Goal: Task Accomplishment & Management: Manage account settings

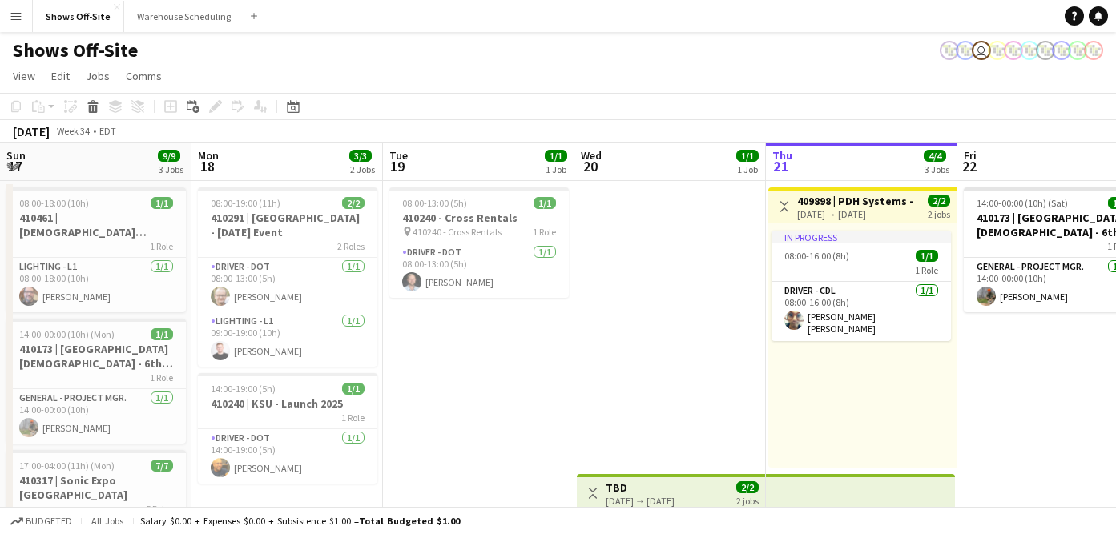
scroll to position [0, 384]
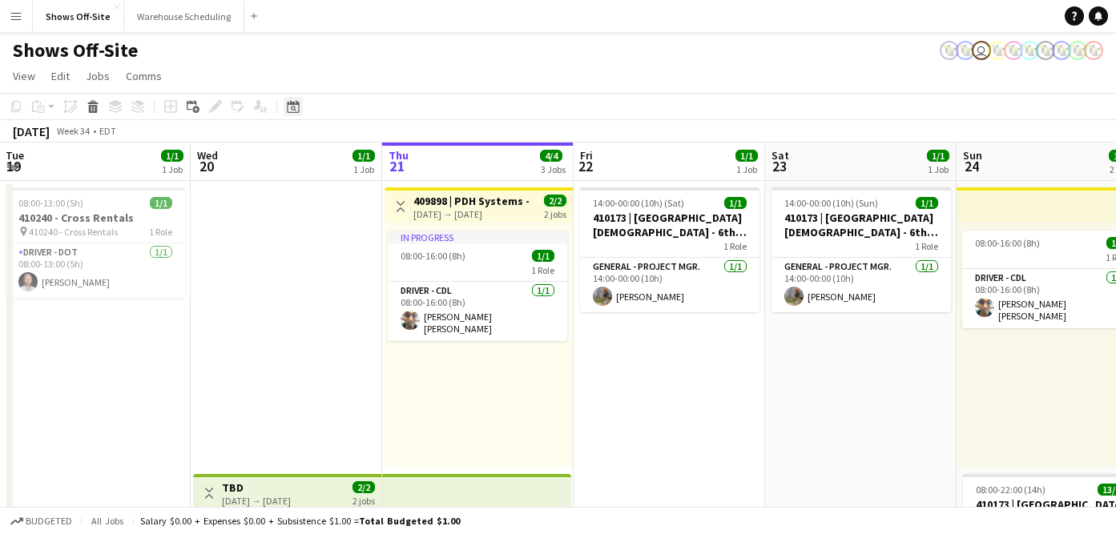
click at [298, 98] on div "Date picker" at bounding box center [293, 106] width 19 height 19
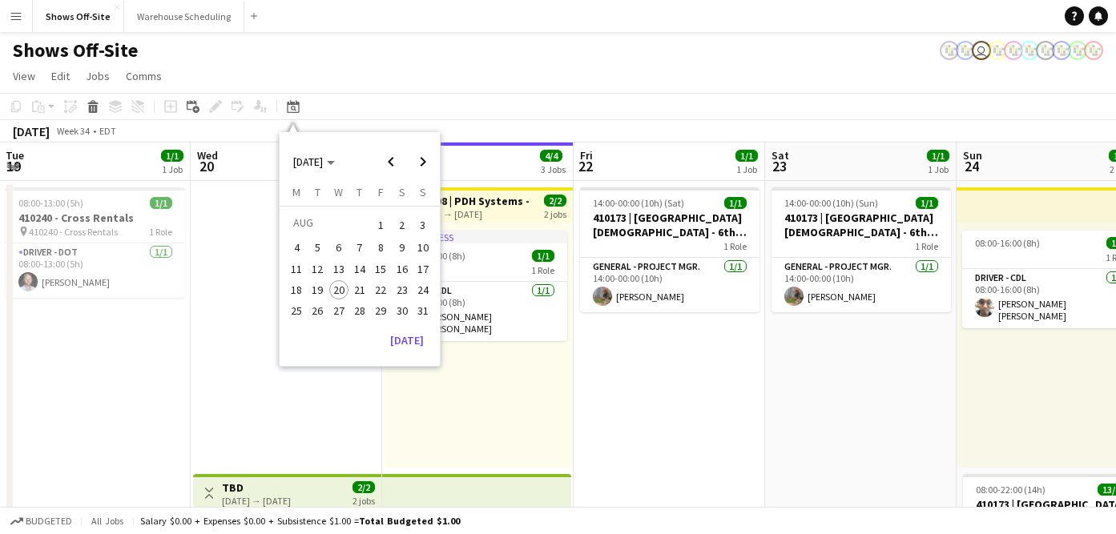
click at [425, 309] on span "31" at bounding box center [422, 310] width 19 height 19
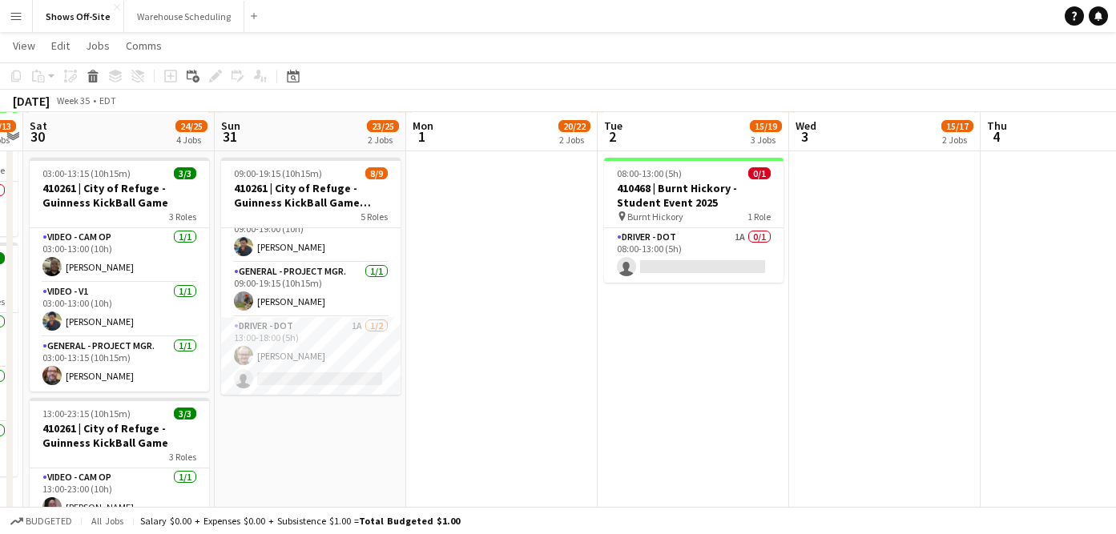
scroll to position [602, 0]
click at [300, 343] on app-card-role "Driver - DOT 1A [DATE] 13:00-18:00 (5h) [PERSON_NAME] single-neutral-actions" at bounding box center [310, 355] width 179 height 78
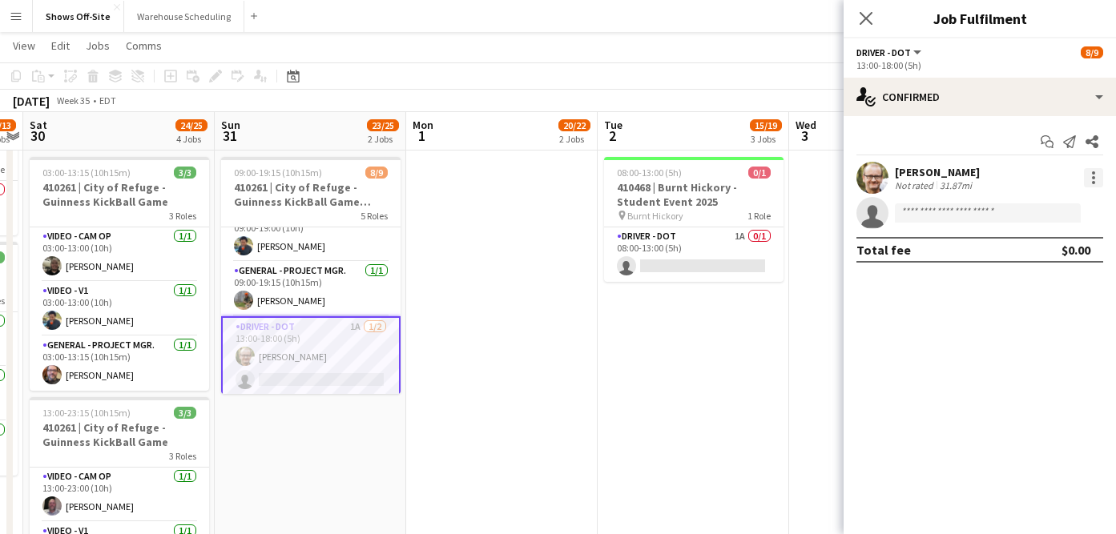
click at [1094, 179] on div at bounding box center [1093, 177] width 19 height 19
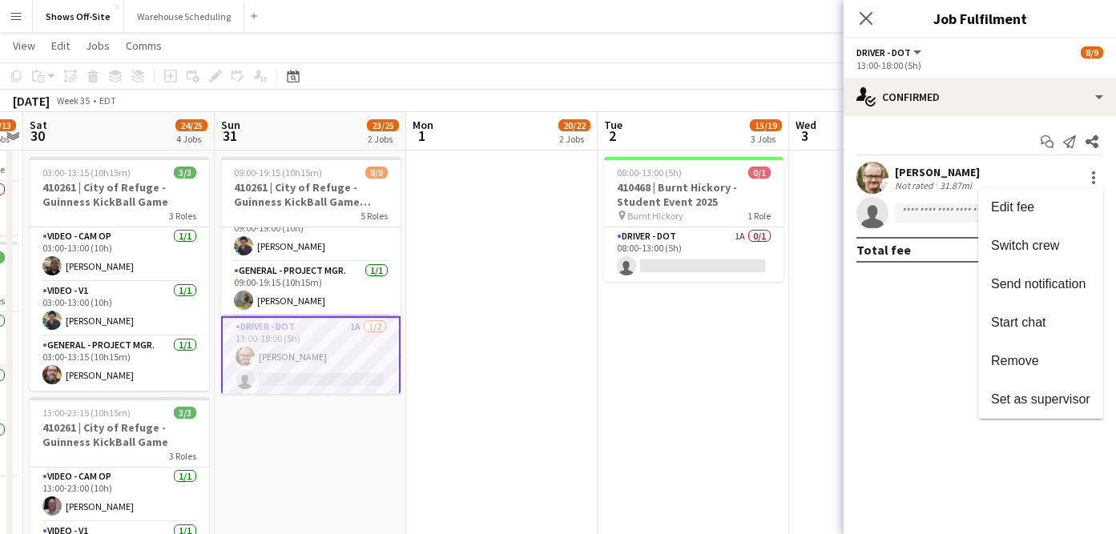
click at [544, 352] on div at bounding box center [558, 267] width 1116 height 534
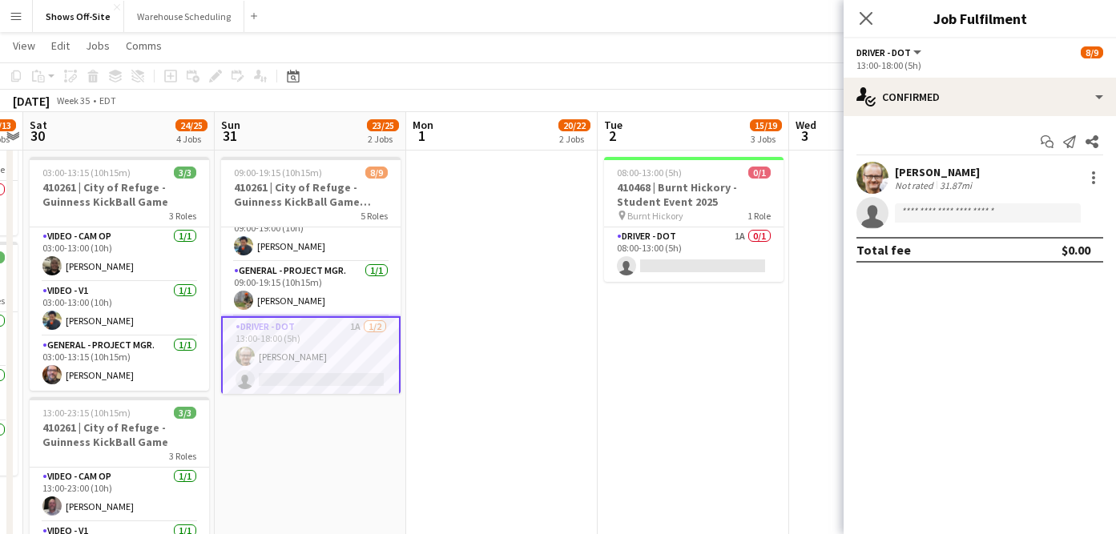
click at [540, 352] on app-date-cell "23:00-03:00 (4h) (Tue) 5/6 pin Legacy Retreat Center 4 Roles Audio - A1 [DATE] …" at bounding box center [501, 242] width 191 height 1330
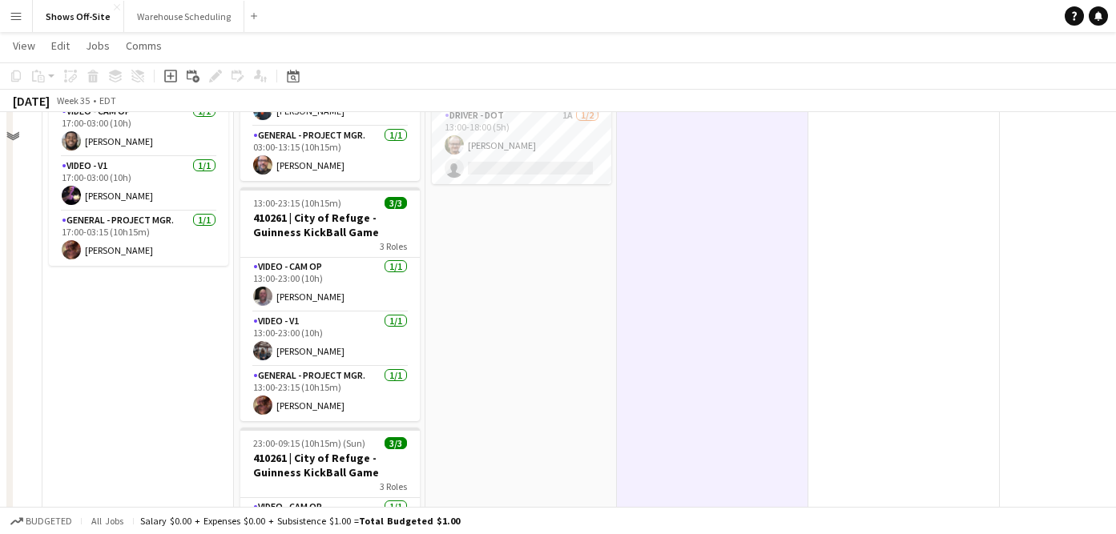
scroll to position [642, 0]
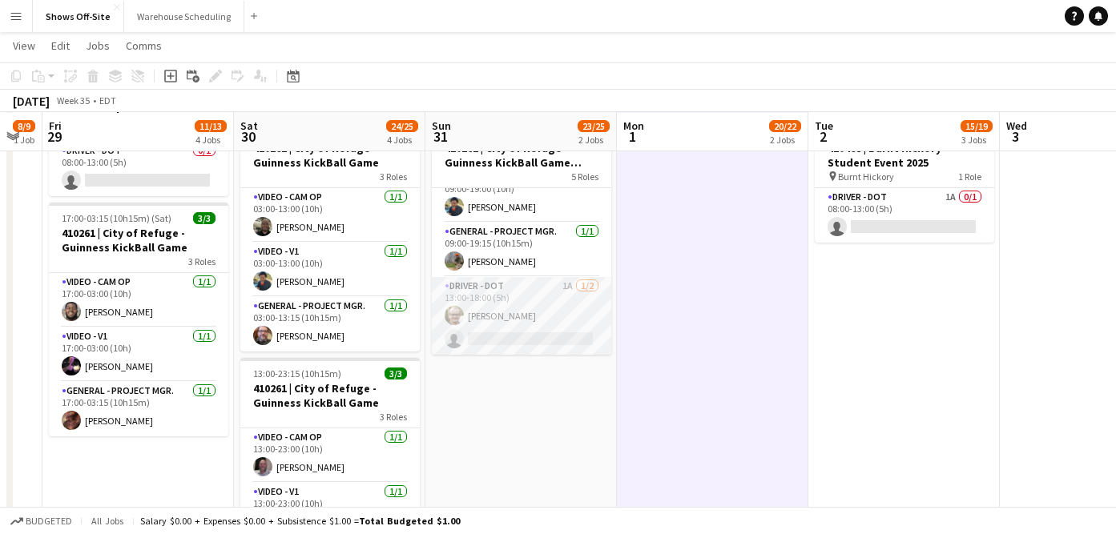
click at [519, 314] on app-card-role "Driver - DOT 1A [DATE] 13:00-18:00 (5h) [PERSON_NAME] single-neutral-actions" at bounding box center [521, 316] width 179 height 78
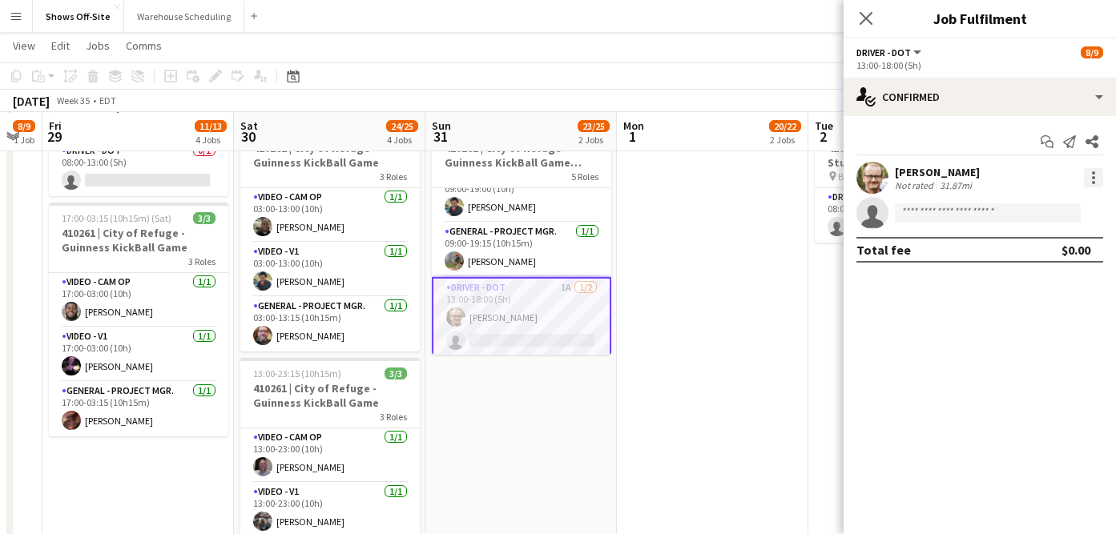
click at [1089, 175] on div at bounding box center [1093, 177] width 19 height 19
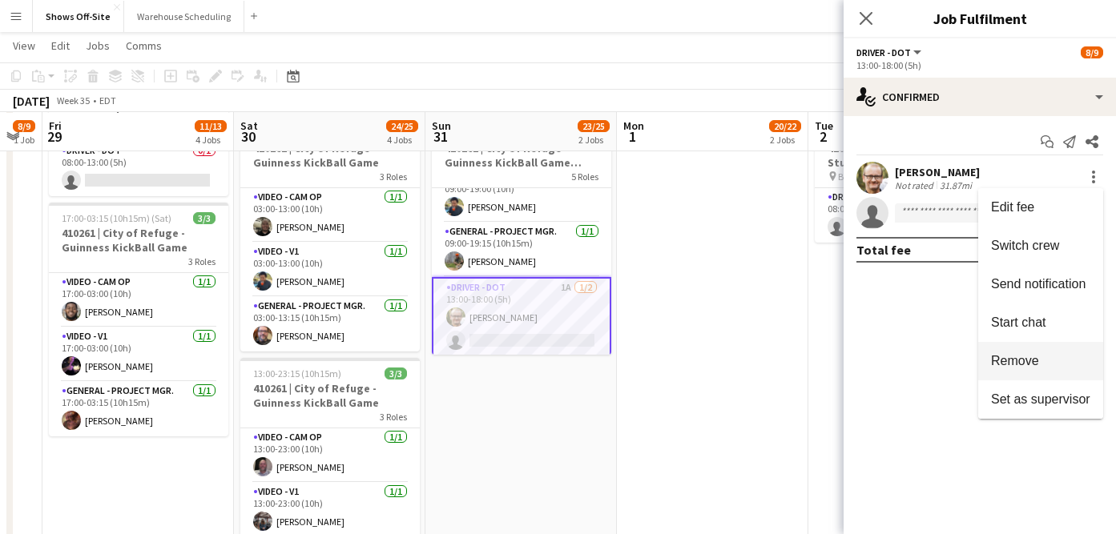
click at [1033, 352] on button "Remove" at bounding box center [1040, 361] width 125 height 38
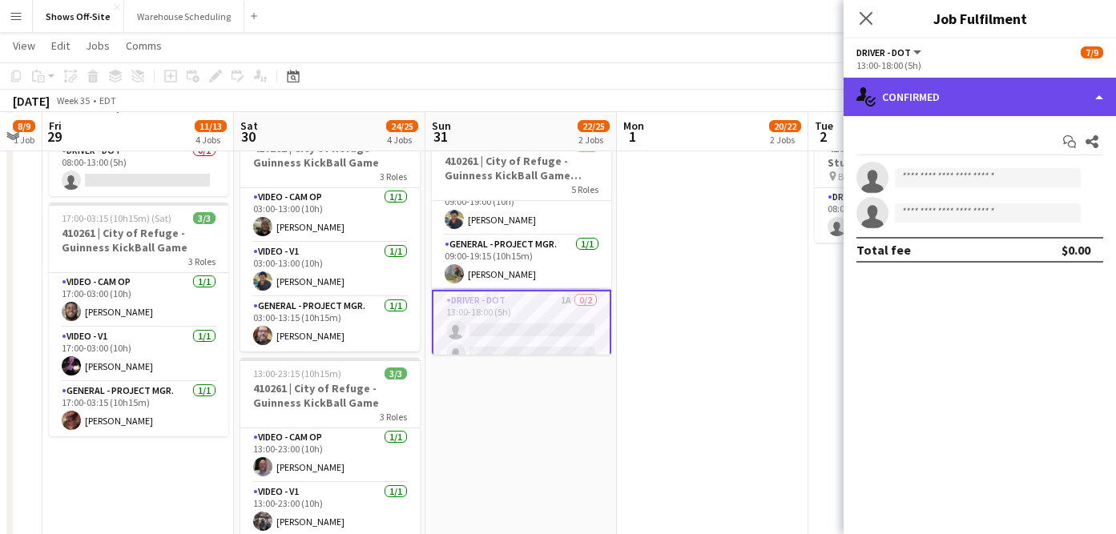
click at [966, 93] on div "single-neutral-actions-check-2 Confirmed" at bounding box center [979, 97] width 272 height 38
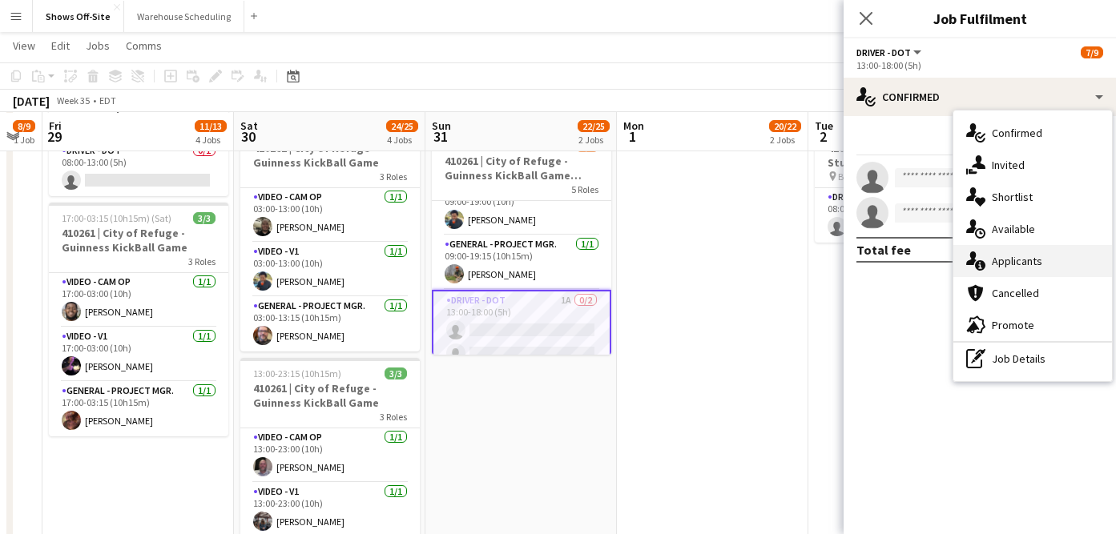
click at [1008, 268] on div "single-neutral-actions-information Applicants" at bounding box center [1032, 261] width 159 height 32
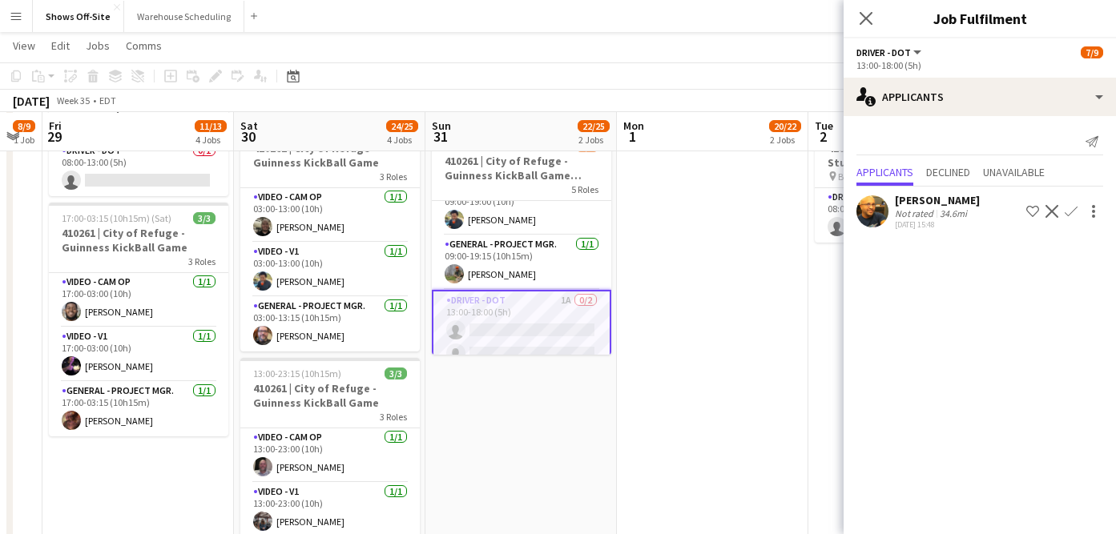
click at [1077, 206] on button "Confirm" at bounding box center [1070, 211] width 19 height 19
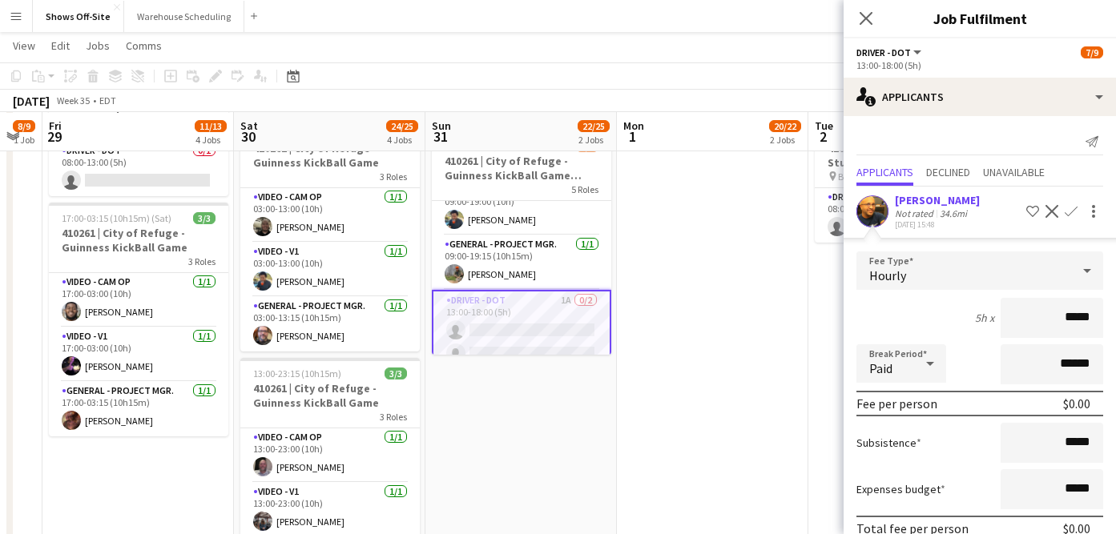
scroll to position [75, 0]
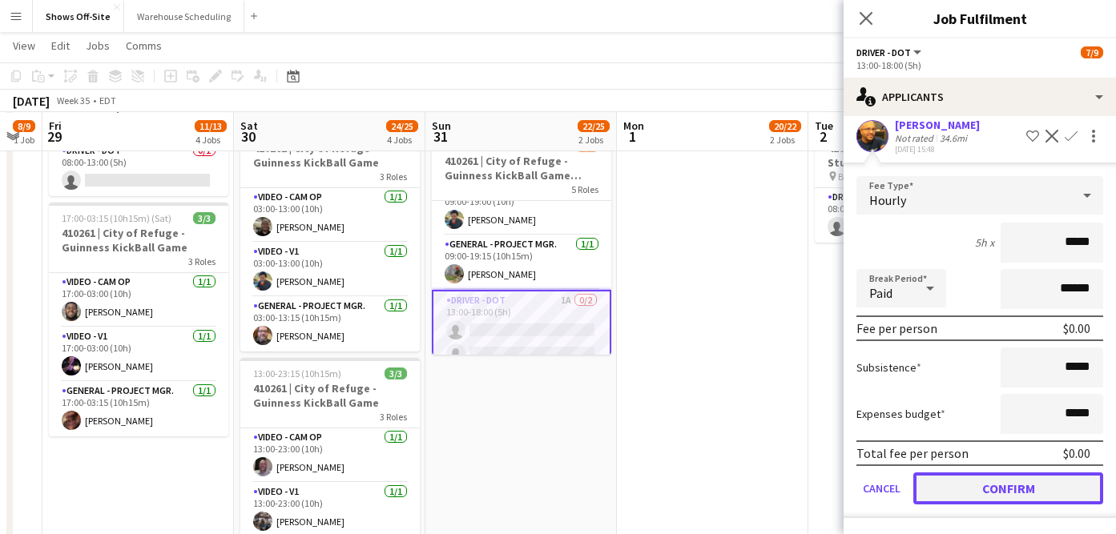
click at [1010, 499] on button "Confirm" at bounding box center [1008, 489] width 190 height 32
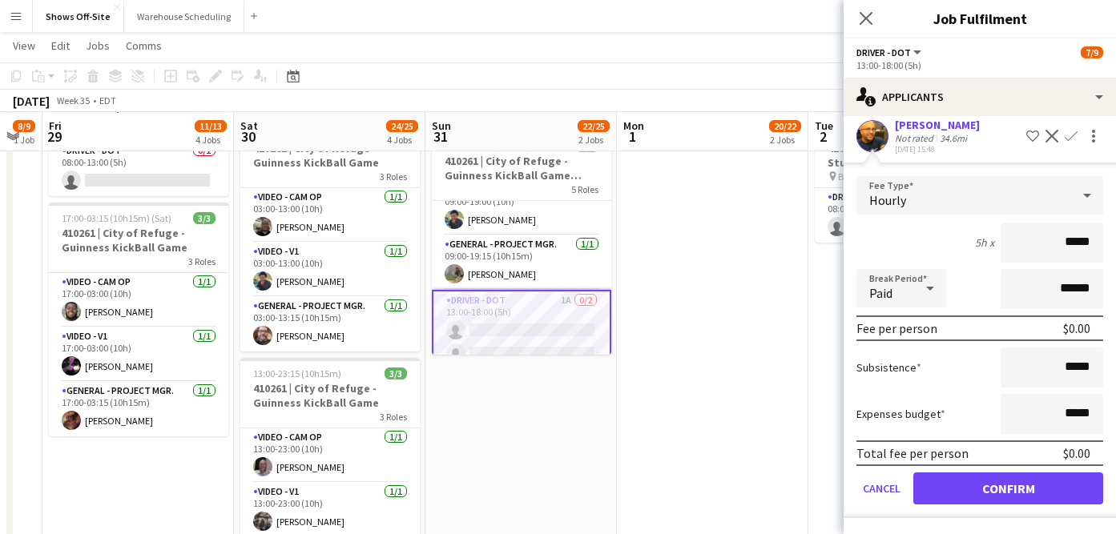
scroll to position [0, 0]
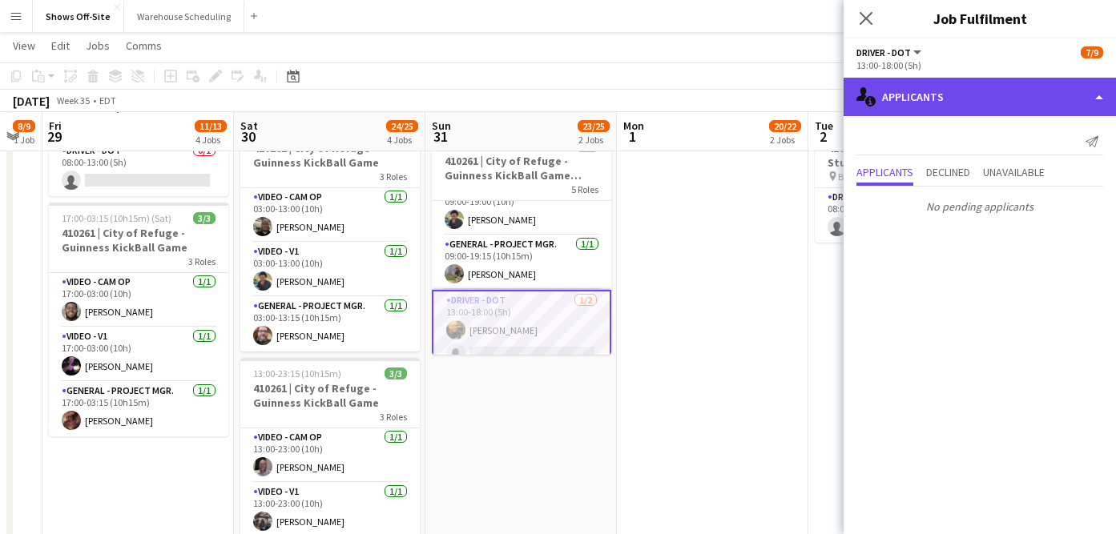
click at [942, 103] on div "single-neutral-actions-information Applicants" at bounding box center [979, 97] width 272 height 38
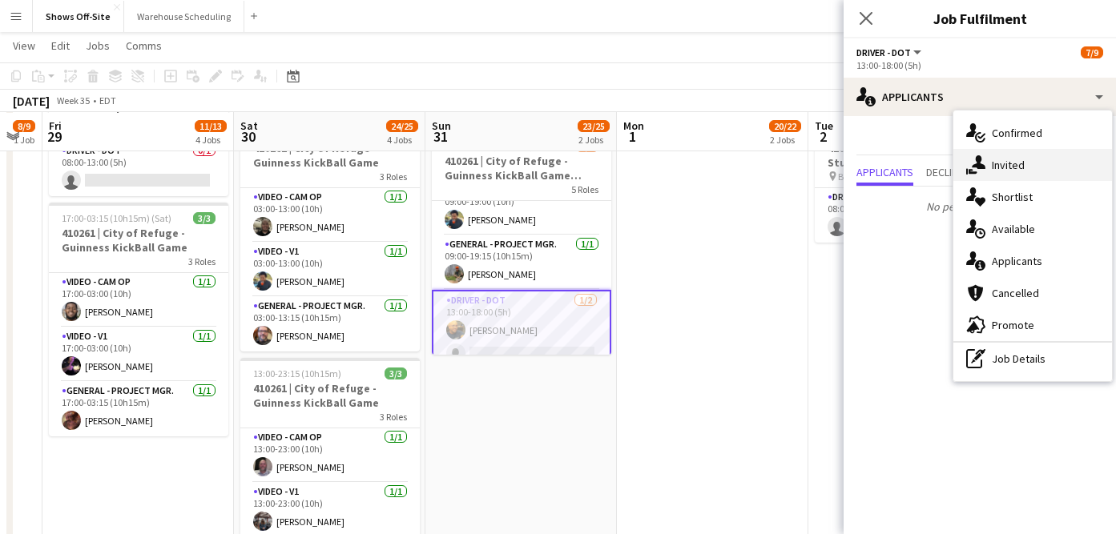
click at [982, 163] on icon "single-neutral-actions-share-1" at bounding box center [975, 164] width 19 height 19
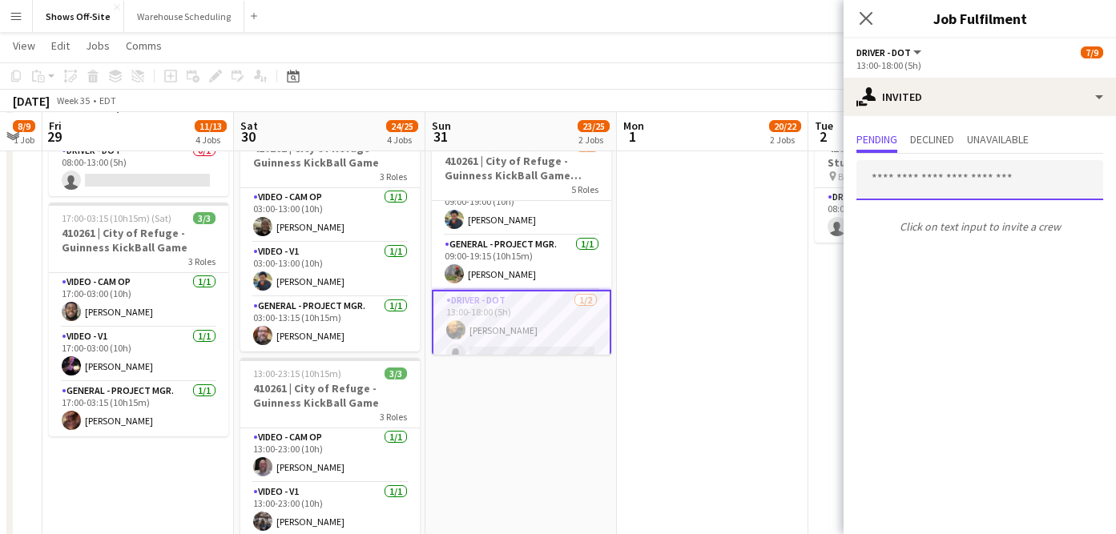
click at [924, 186] on input "text" at bounding box center [979, 180] width 247 height 40
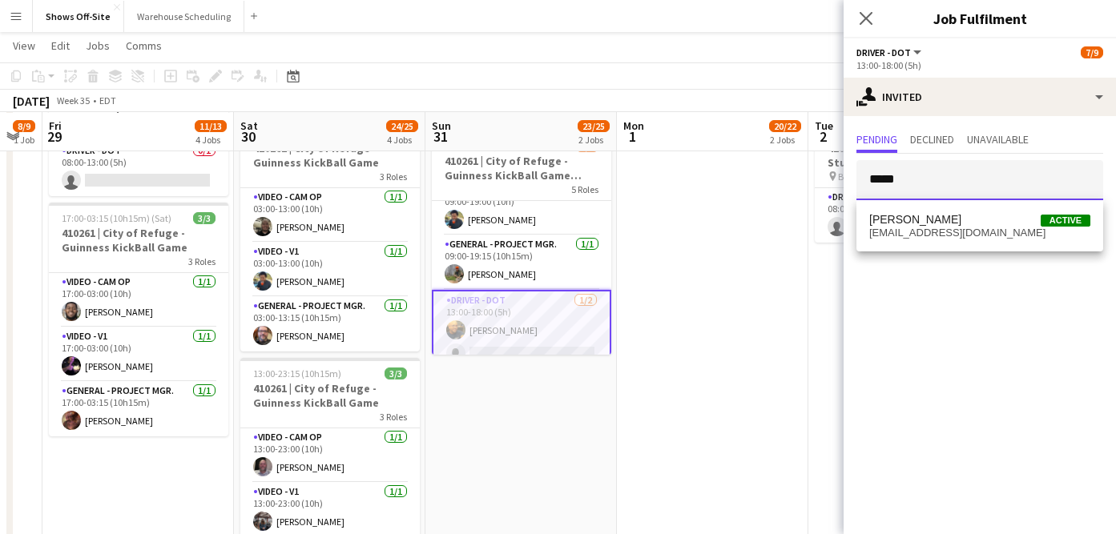
type input "*****"
click at [959, 217] on span "[PERSON_NAME] Active" at bounding box center [979, 220] width 221 height 14
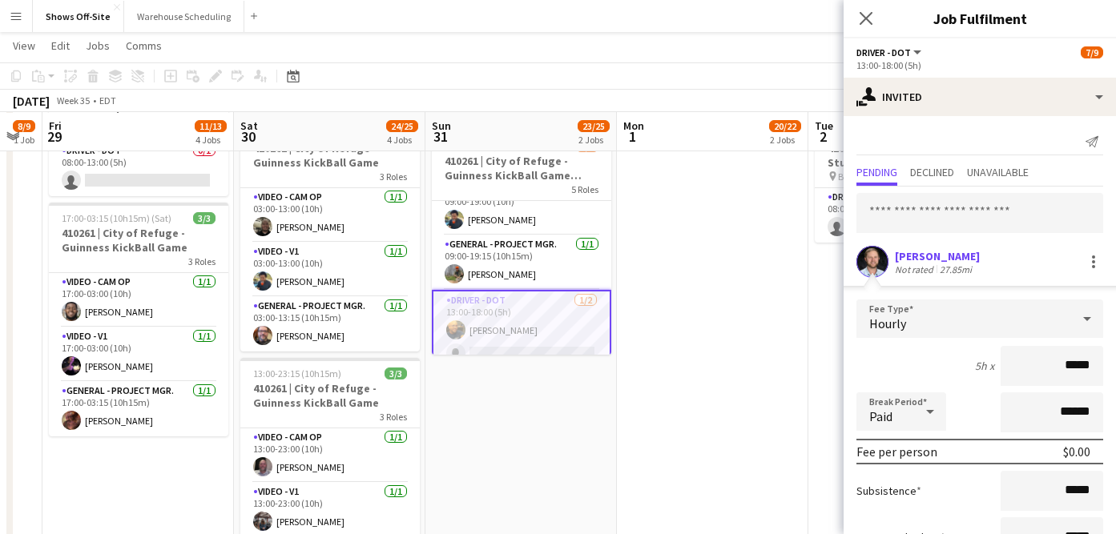
scroll to position [123, 0]
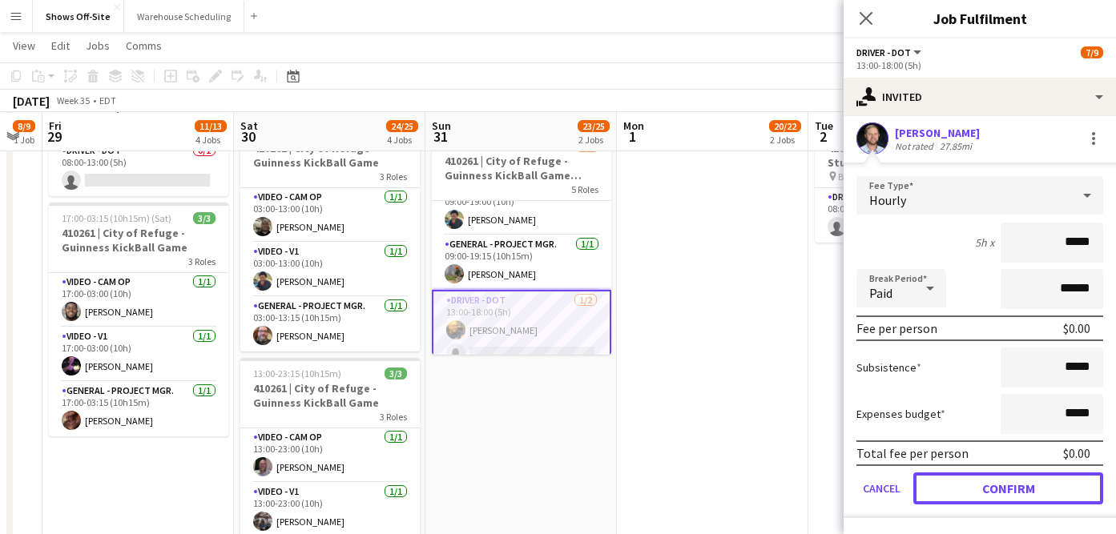
click at [980, 482] on button "Confirm" at bounding box center [1008, 489] width 190 height 32
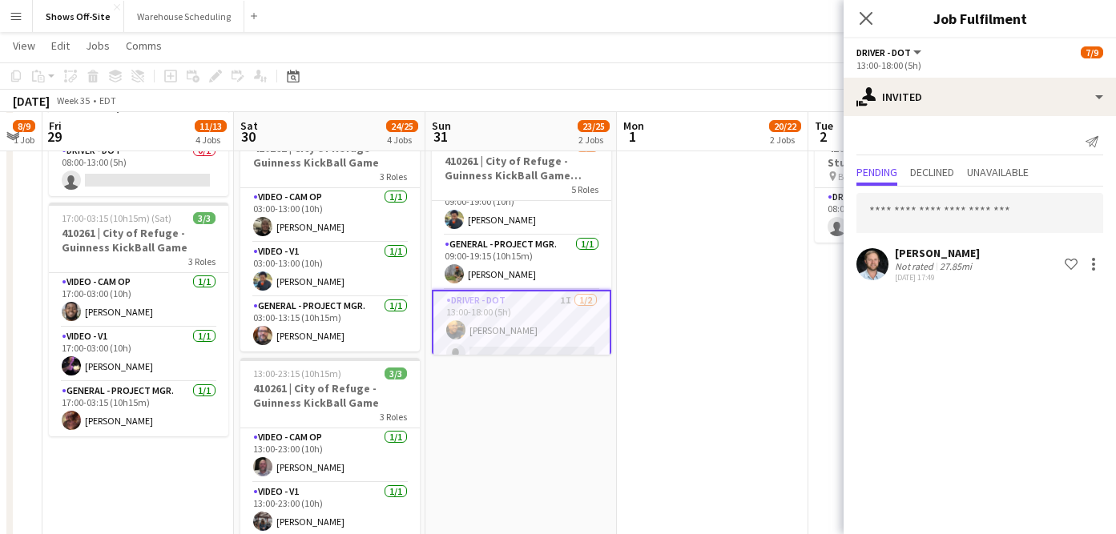
scroll to position [0, 0]
click at [868, 17] on icon "Close pop-in" at bounding box center [865, 17] width 15 height 15
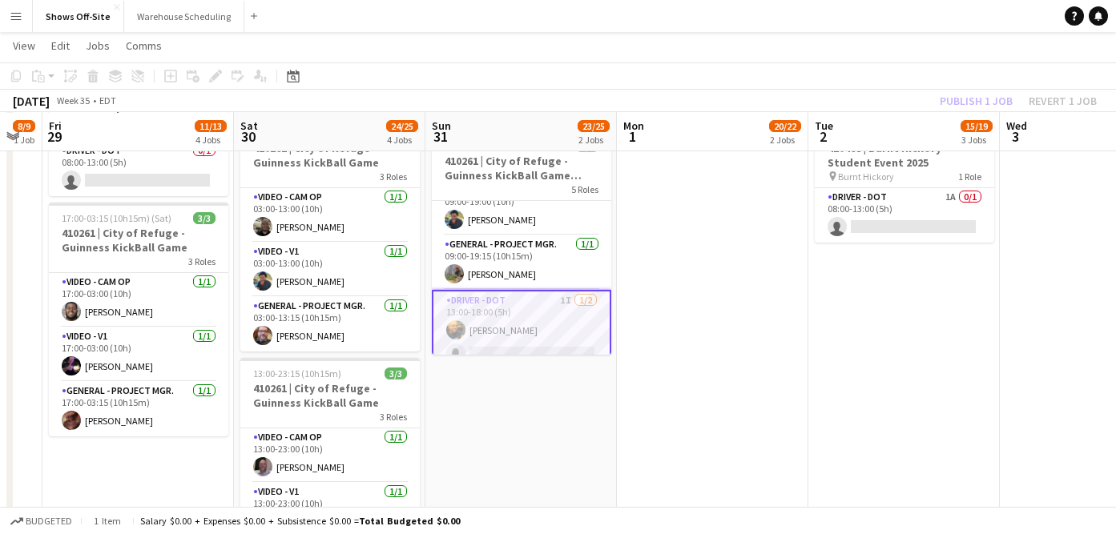
click at [948, 99] on div "Publish 1 job Revert 1 job" at bounding box center [1017, 101] width 195 height 21
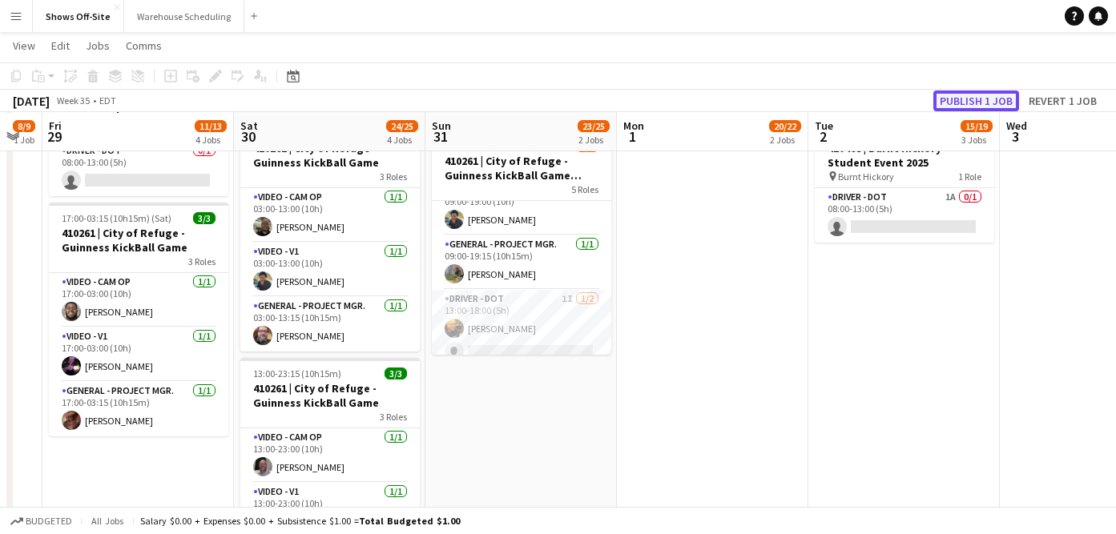
click at [948, 100] on button "Publish 1 job" at bounding box center [976, 101] width 86 height 21
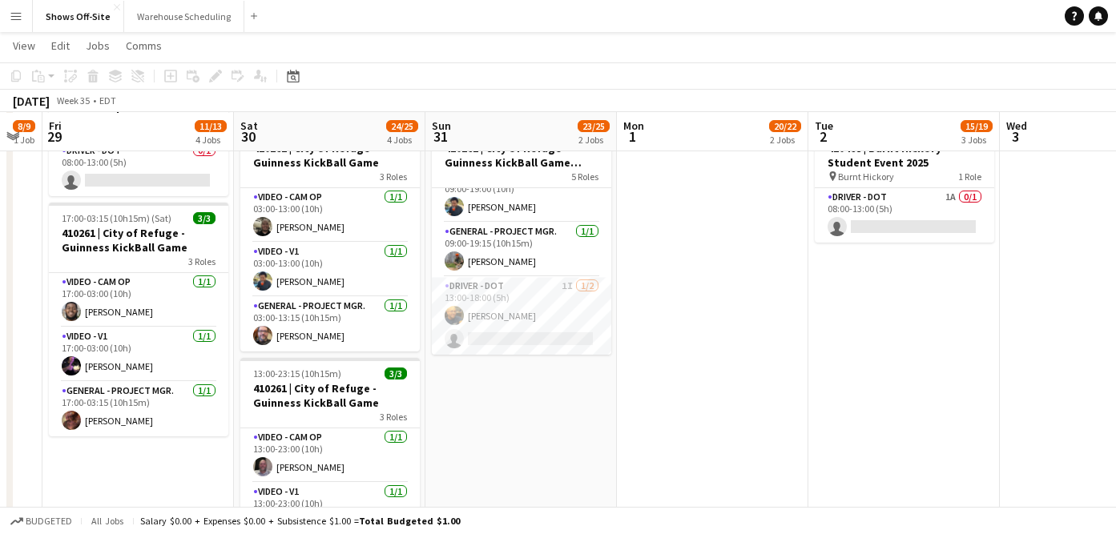
click at [281, 79] on div "Date picker [DATE] [DATE] [DATE] M [DATE] T [DATE] W [DATE] T [DATE] F [DATE] S…" at bounding box center [288, 75] width 36 height 19
click at [296, 80] on icon at bounding box center [294, 78] width 6 height 6
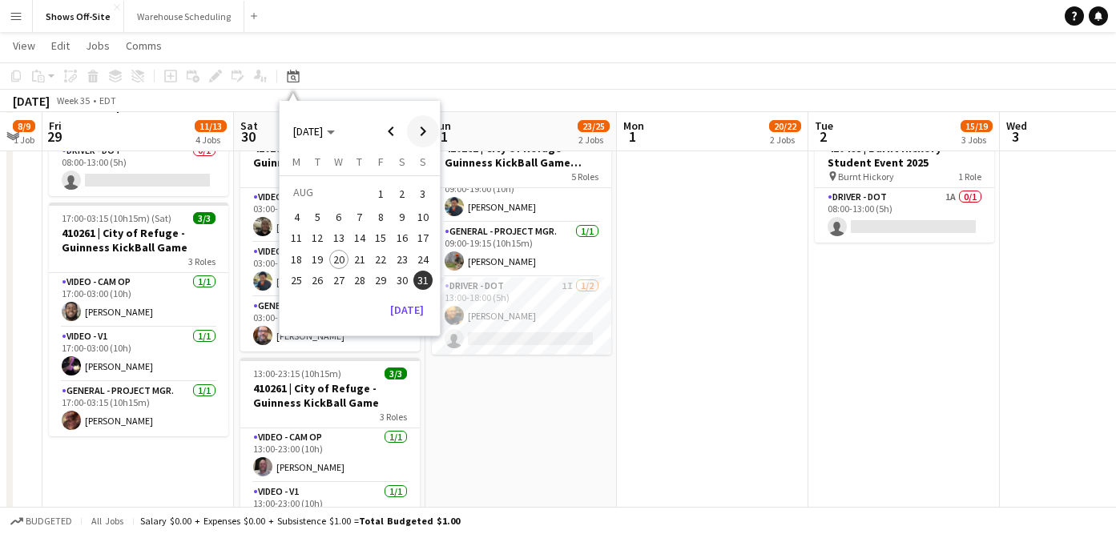
click at [422, 128] on span "Next month" at bounding box center [423, 131] width 32 height 32
click at [420, 234] on span "14" at bounding box center [422, 234] width 19 height 19
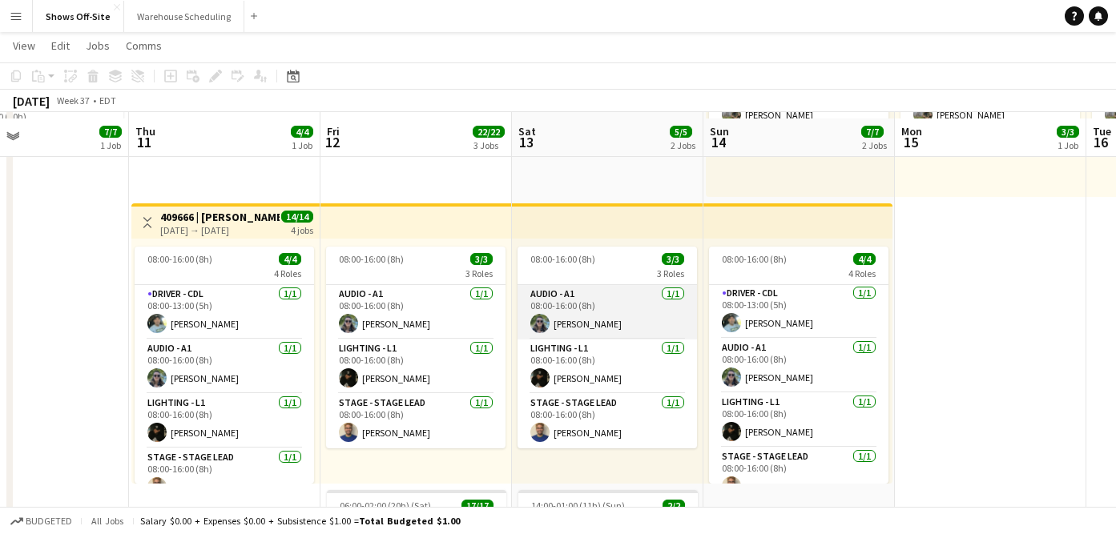
scroll to position [276, 0]
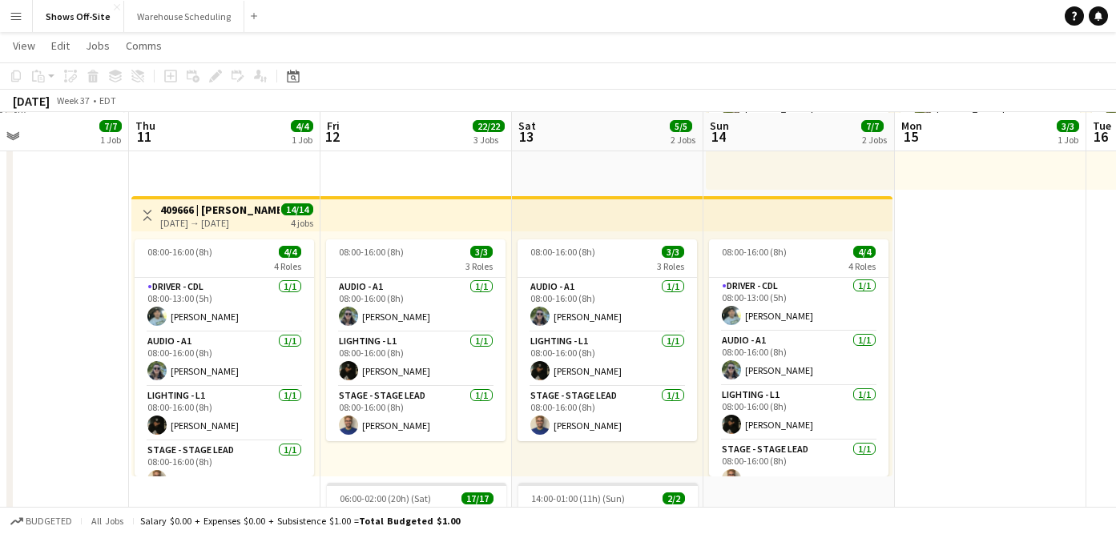
click at [10, 9] on button "Menu" at bounding box center [16, 16] width 32 height 32
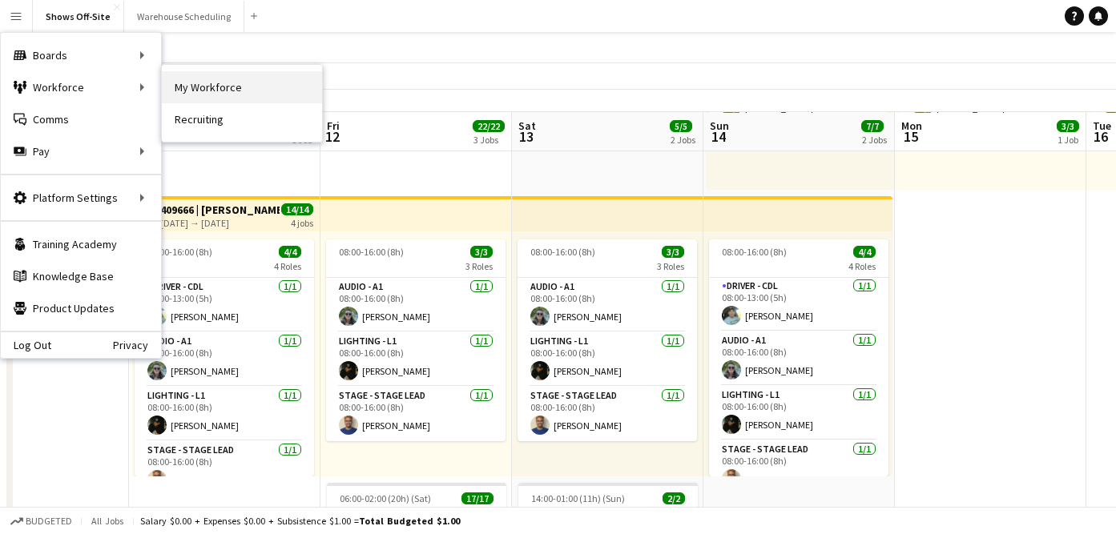
click at [203, 85] on link "My Workforce" at bounding box center [242, 87] width 160 height 32
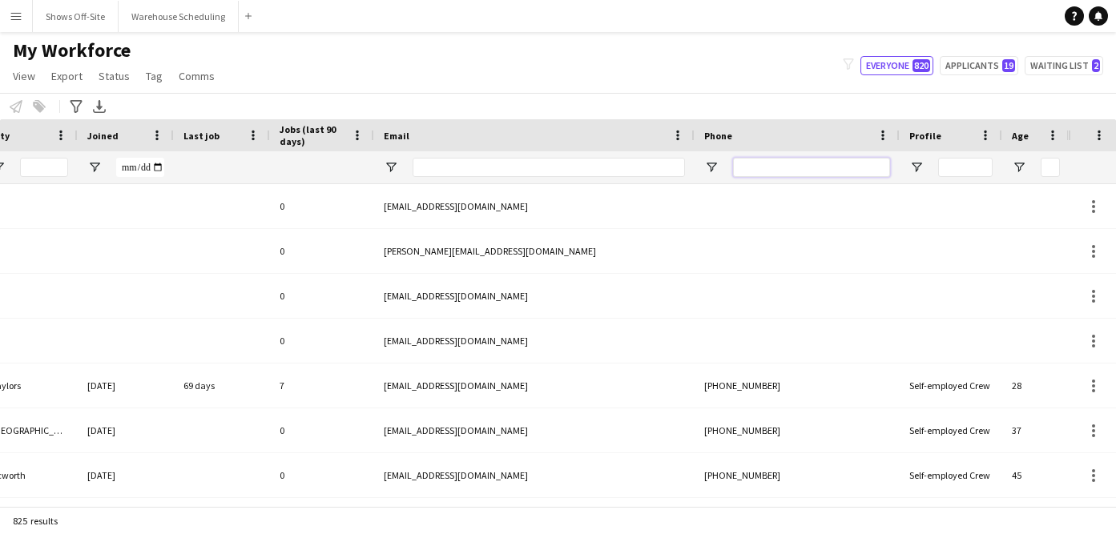
click at [795, 171] on input "Phone Filter Input" at bounding box center [811, 167] width 157 height 19
paste input "**********"
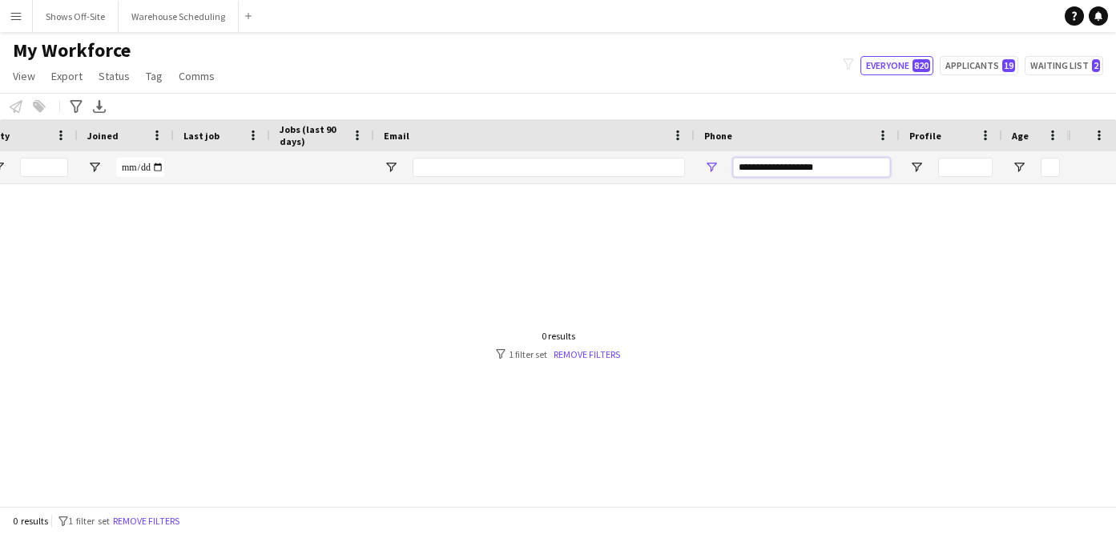
click at [771, 170] on input "**********" at bounding box center [811, 167] width 157 height 19
click at [754, 169] on input "**********" at bounding box center [811, 167] width 157 height 19
click at [781, 166] on input "**********" at bounding box center [811, 167] width 157 height 19
click at [798, 330] on div at bounding box center [534, 345] width 1068 height 322
click at [815, 162] on input "**********" at bounding box center [811, 167] width 157 height 19
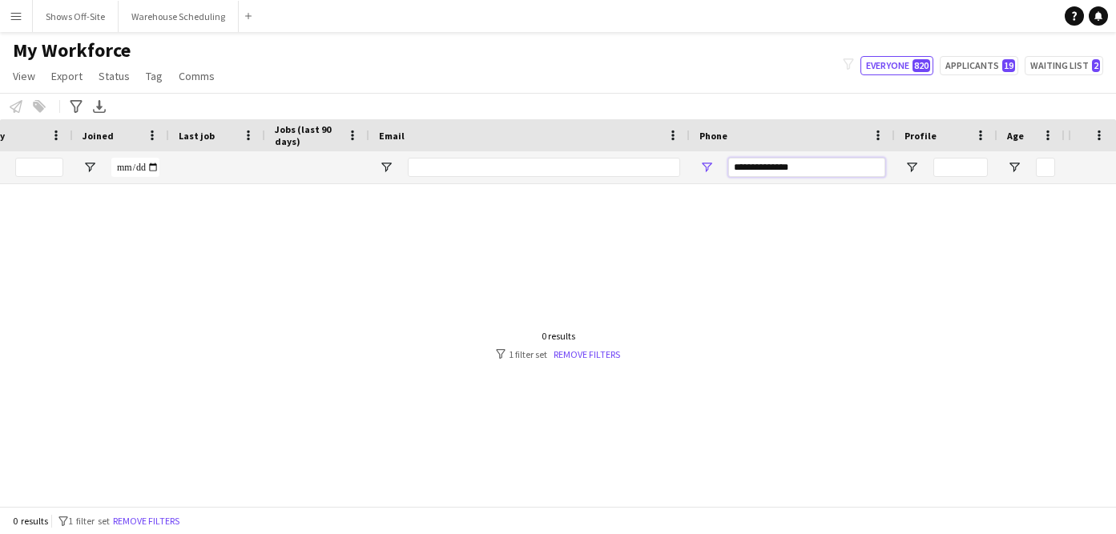
click at [739, 168] on input "**********" at bounding box center [806, 167] width 157 height 19
type input "**********"
click at [734, 167] on input "**********" at bounding box center [806, 167] width 157 height 19
click at [747, 173] on input "**********" at bounding box center [806, 167] width 157 height 19
drag, startPoint x: 828, startPoint y: 168, endPoint x: 672, endPoint y: 168, distance: 156.2
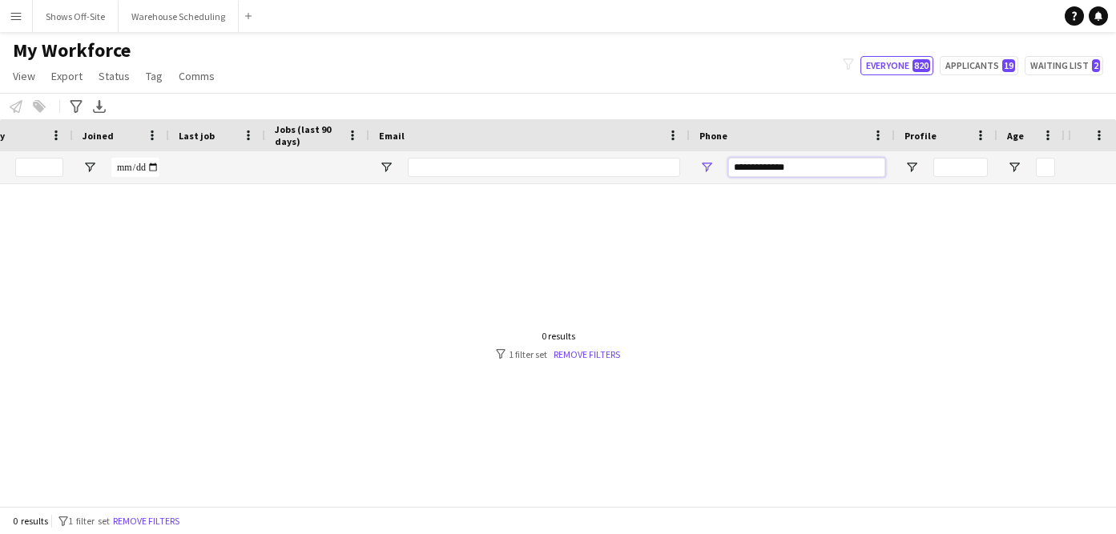
click at [676, 168] on div at bounding box center [292, 167] width 1737 height 32
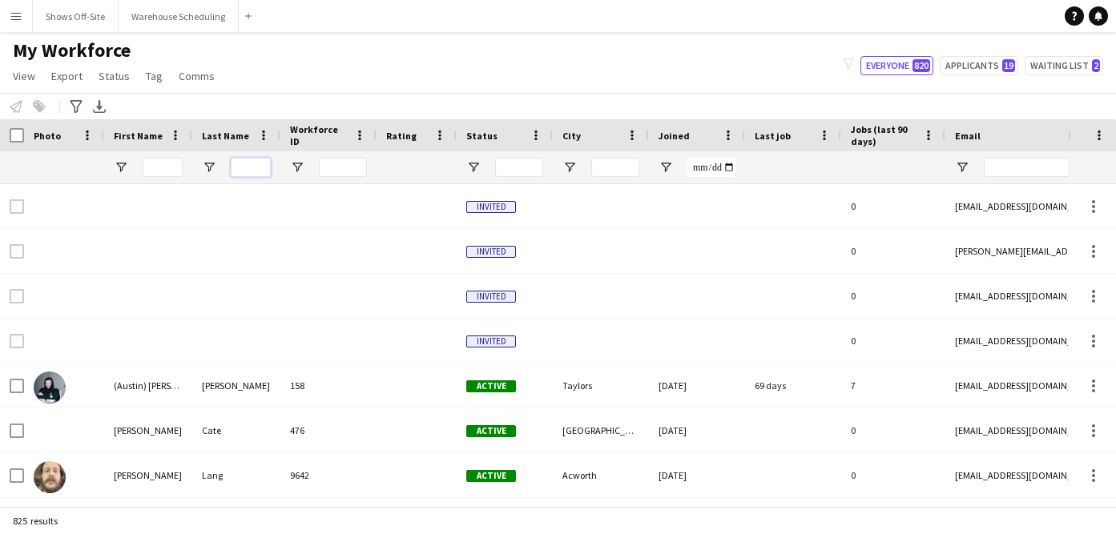
click at [248, 176] on input "Last Name Filter Input" at bounding box center [251, 167] width 40 height 19
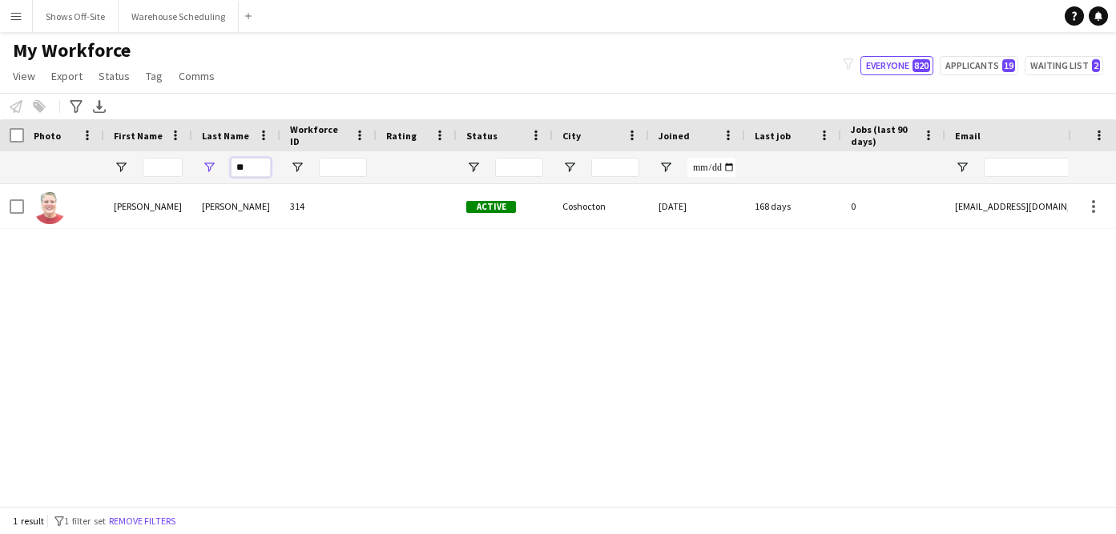
type input "*"
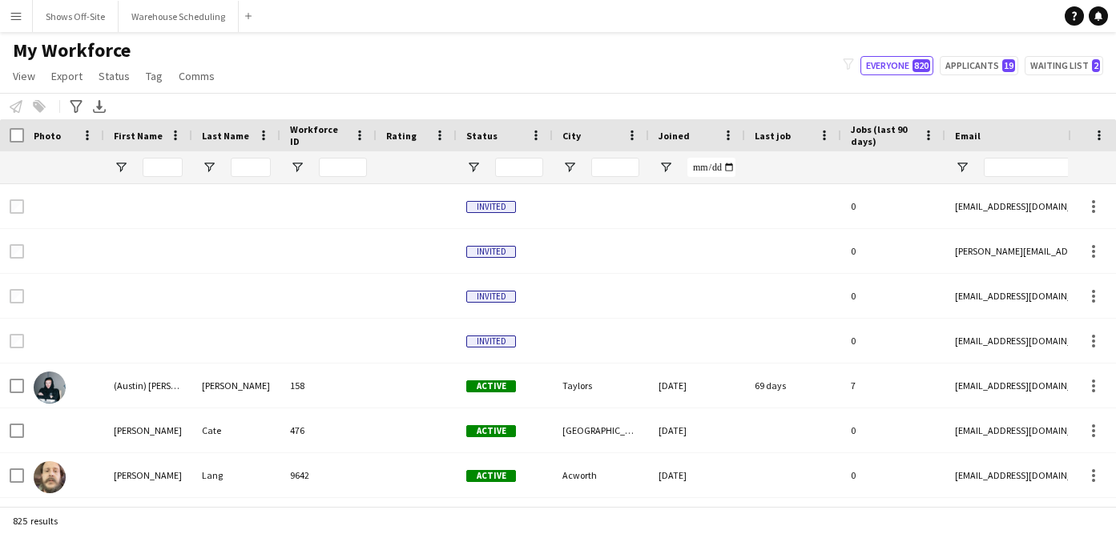
click at [22, 7] on button "Menu" at bounding box center [16, 16] width 32 height 32
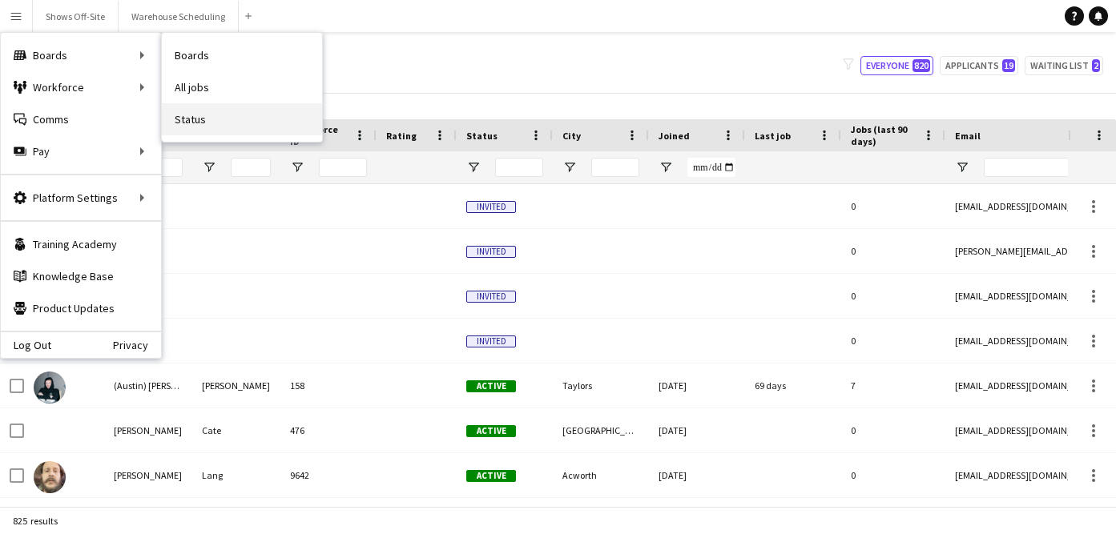
click at [195, 133] on link "Status" at bounding box center [242, 119] width 160 height 32
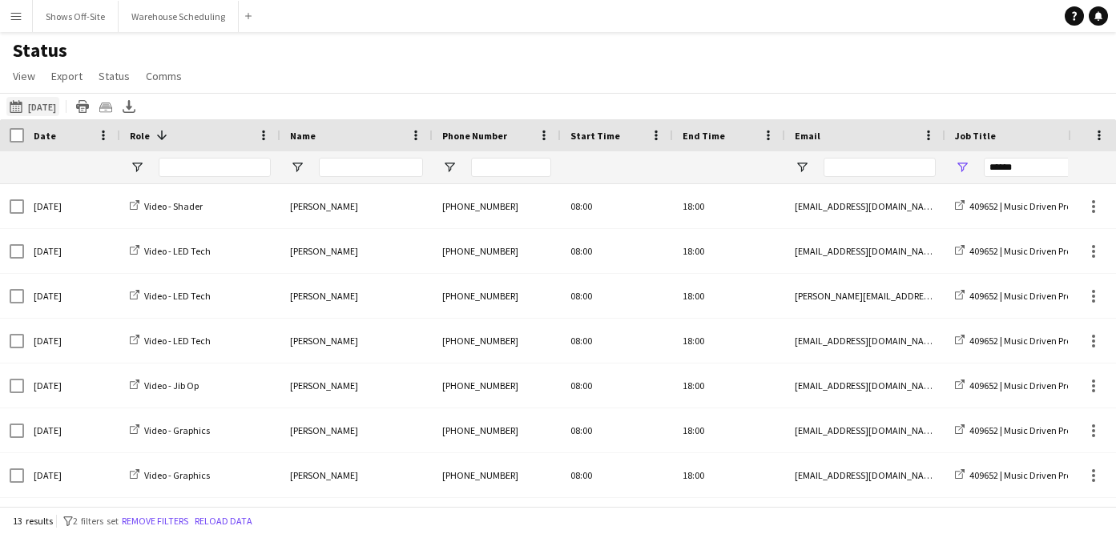
click at [59, 112] on button "[DATE] [DATE]" at bounding box center [32, 106] width 53 height 19
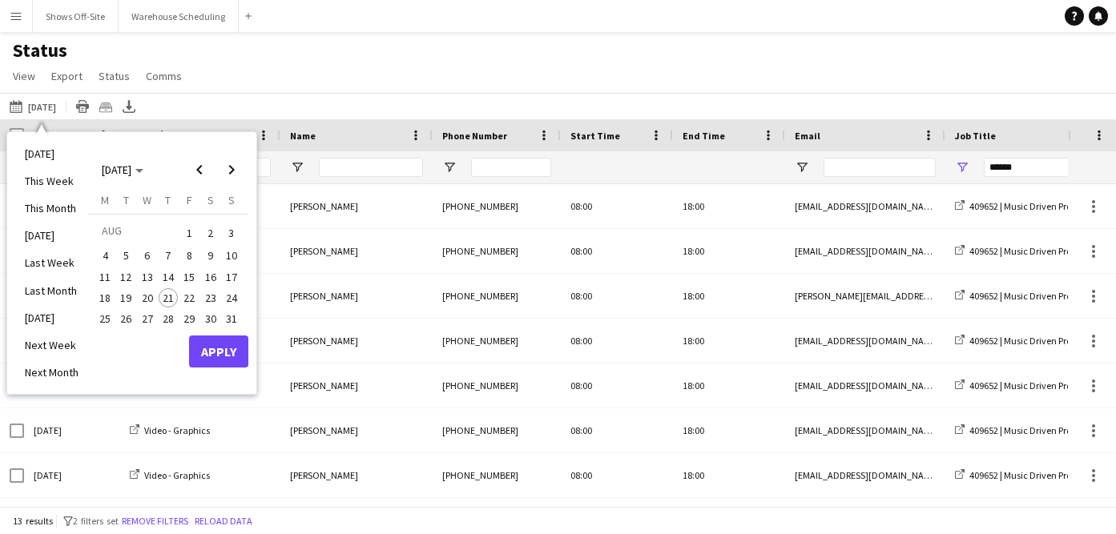
click at [170, 300] on span "21" at bounding box center [168, 297] width 19 height 19
click at [234, 171] on span "Next month" at bounding box center [231, 170] width 32 height 32
click at [229, 324] on span "30" at bounding box center [231, 318] width 19 height 19
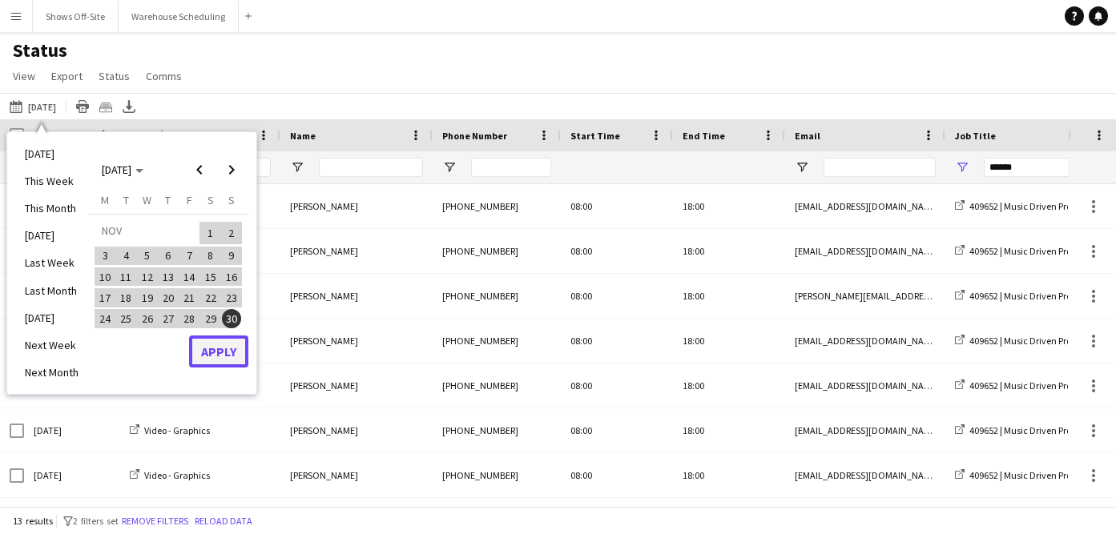
click at [229, 344] on button "Apply" at bounding box center [218, 352] width 59 height 32
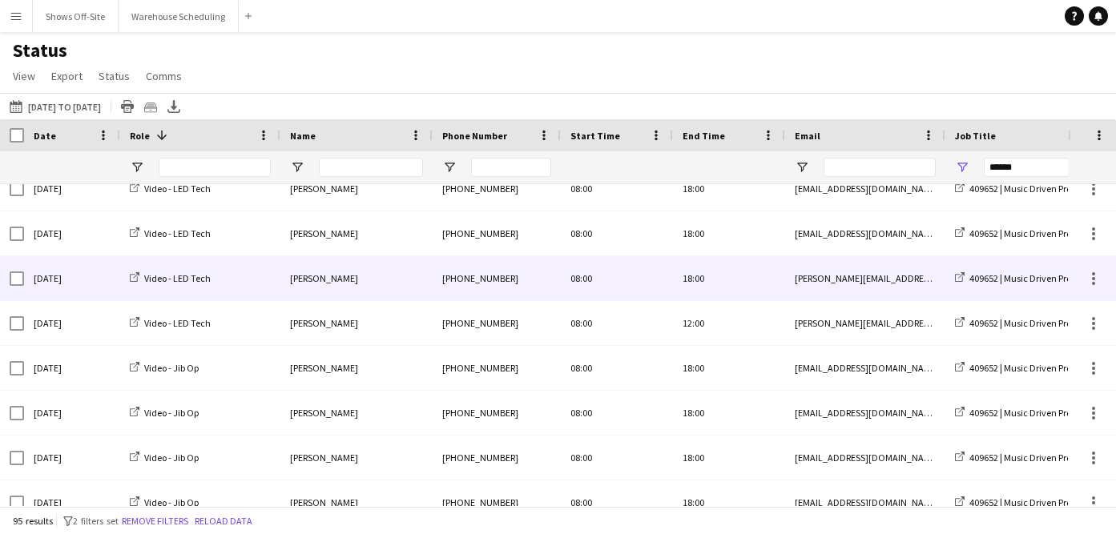
scroll to position [1464, 0]
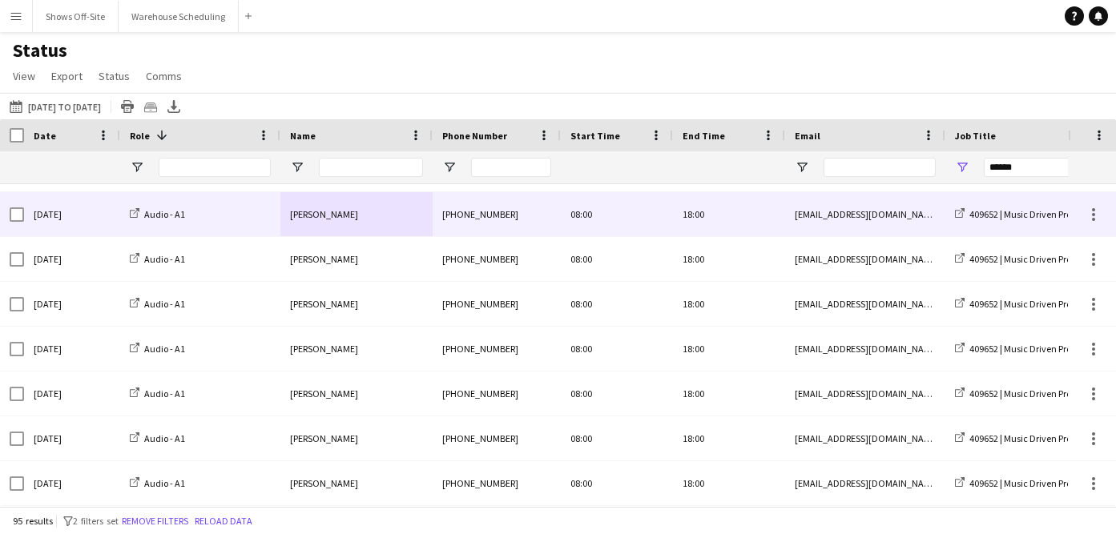
drag, startPoint x: 155, startPoint y: 221, endPoint x: 287, endPoint y: 222, distance: 132.2
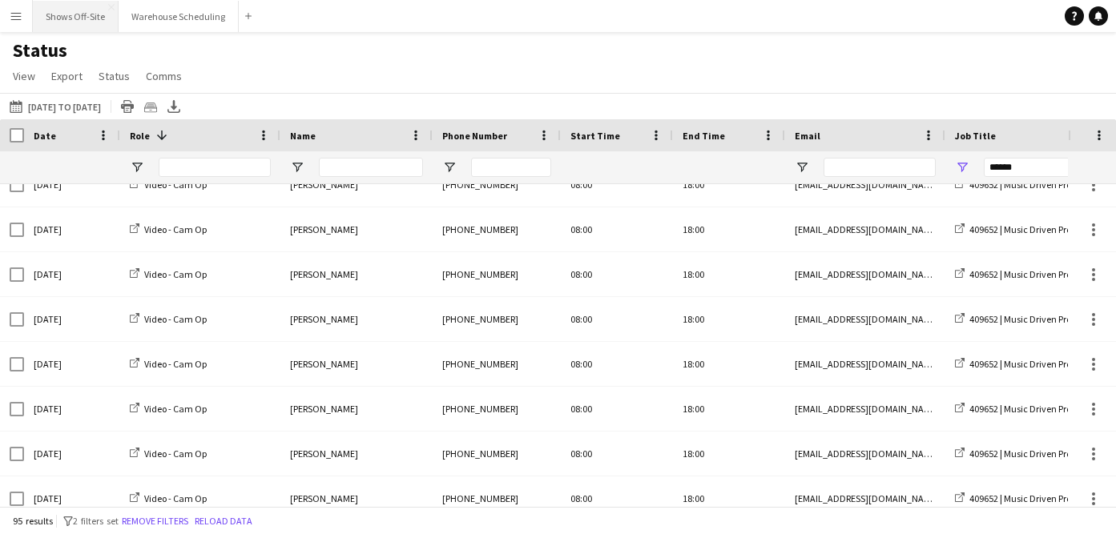
click at [83, 30] on button "Shows Off-Site Close" at bounding box center [76, 16] width 86 height 31
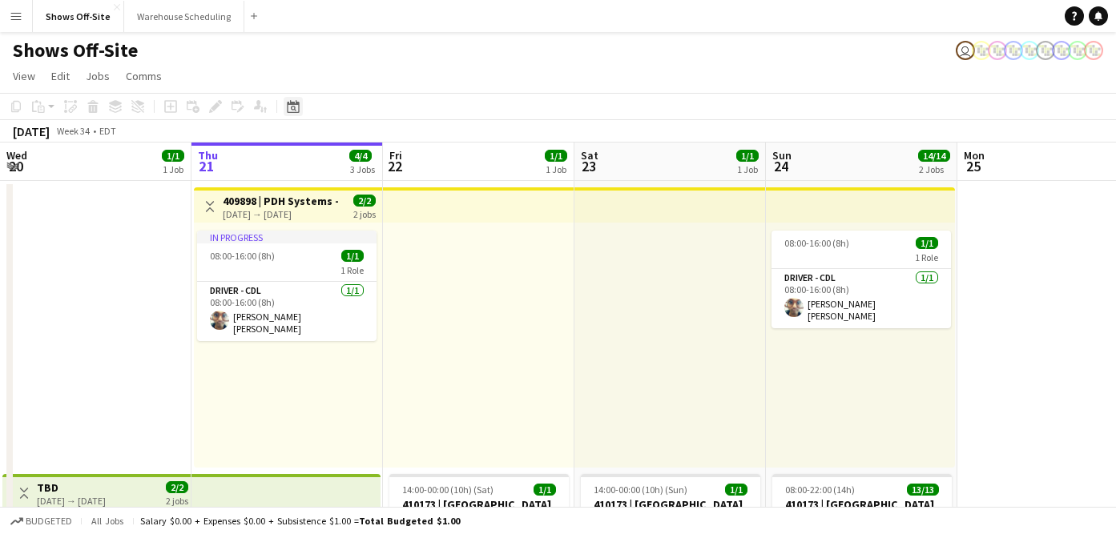
click at [286, 111] on div "Date picker" at bounding box center [293, 106] width 19 height 19
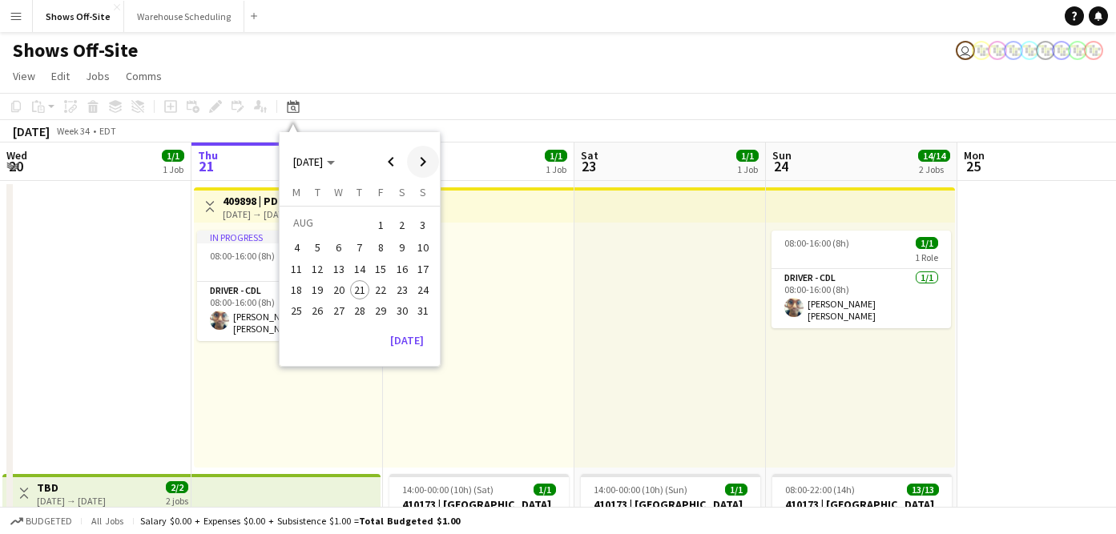
click at [430, 167] on span "Next month" at bounding box center [423, 162] width 32 height 32
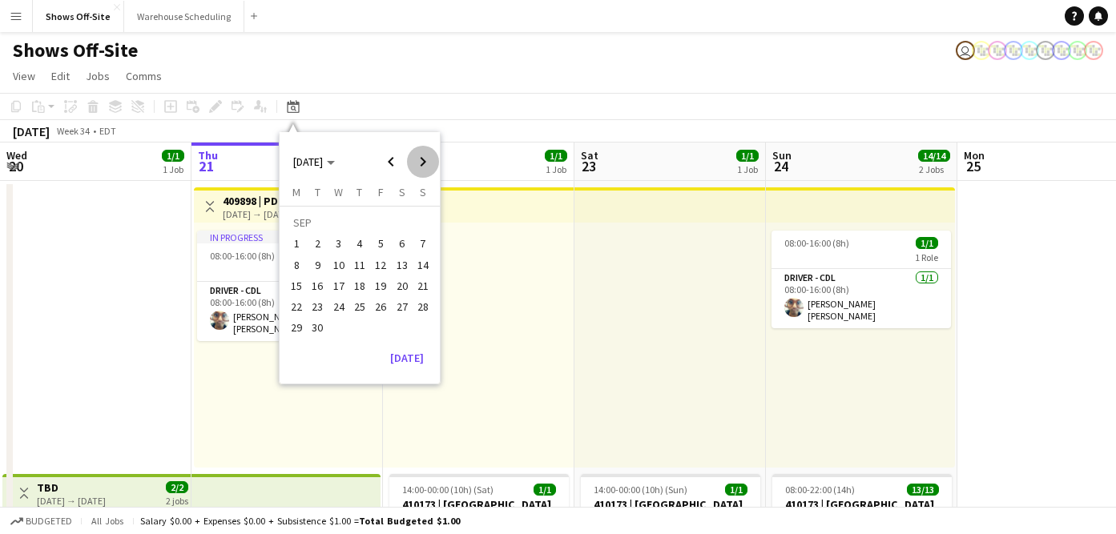
click at [429, 167] on span "Next month" at bounding box center [423, 162] width 32 height 32
click at [406, 245] on span "4" at bounding box center [402, 244] width 19 height 19
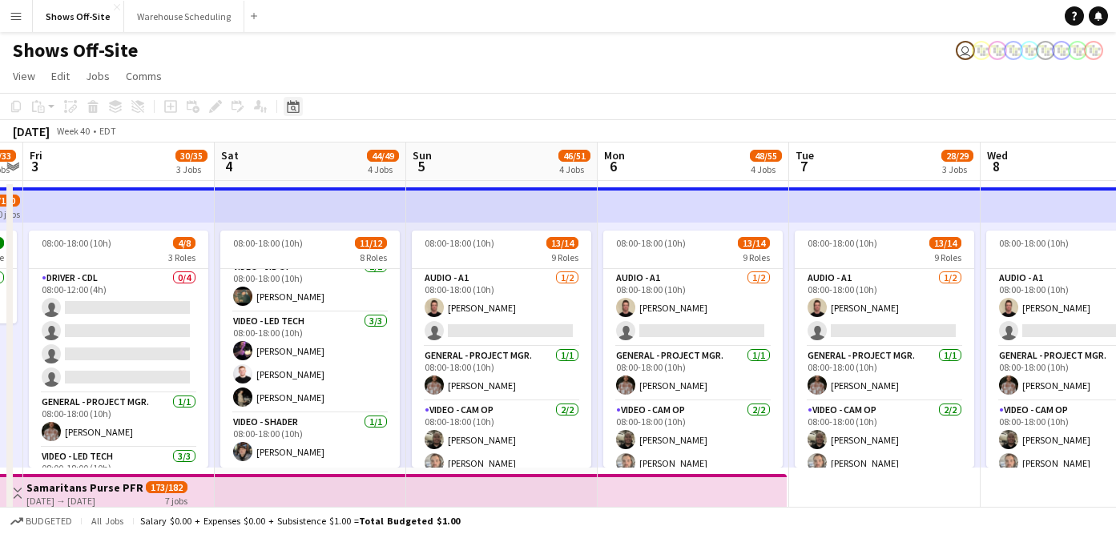
click at [293, 112] on icon at bounding box center [293, 106] width 12 height 13
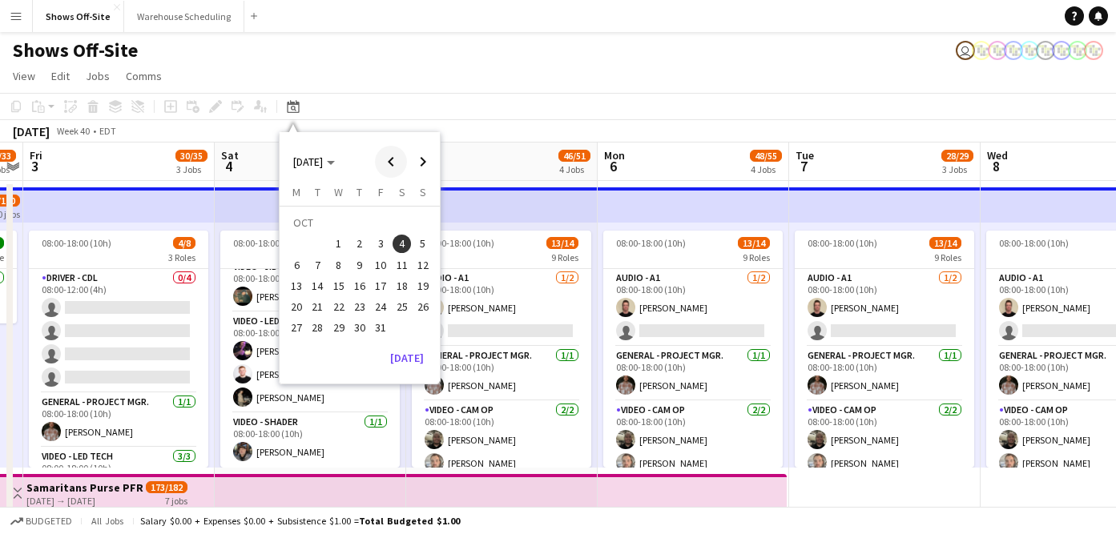
click at [392, 176] on span "Previous month" at bounding box center [391, 162] width 32 height 32
click at [392, 175] on span "Previous month" at bounding box center [391, 162] width 32 height 32
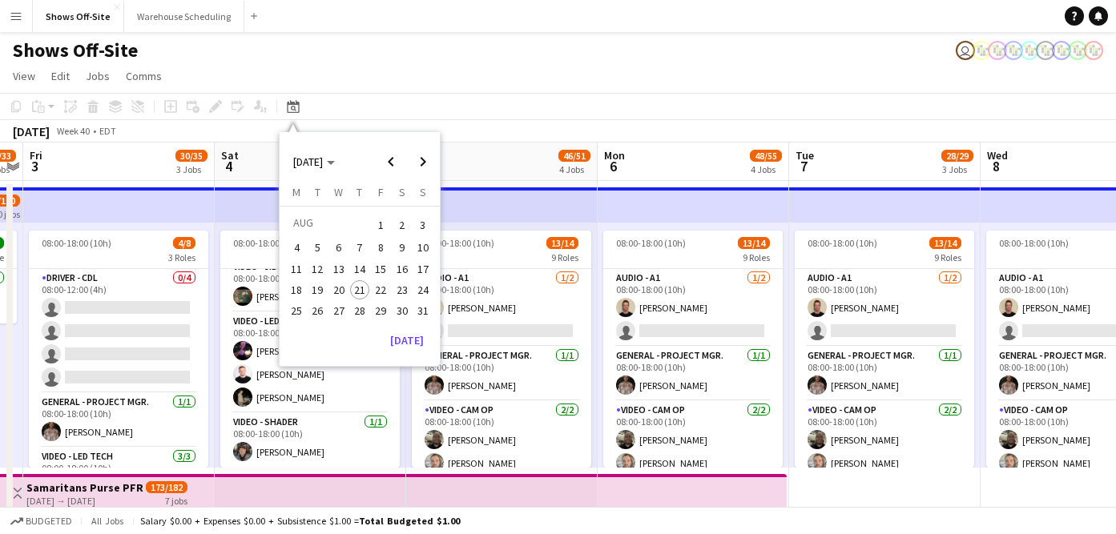
click at [397, 316] on span "30" at bounding box center [402, 310] width 19 height 19
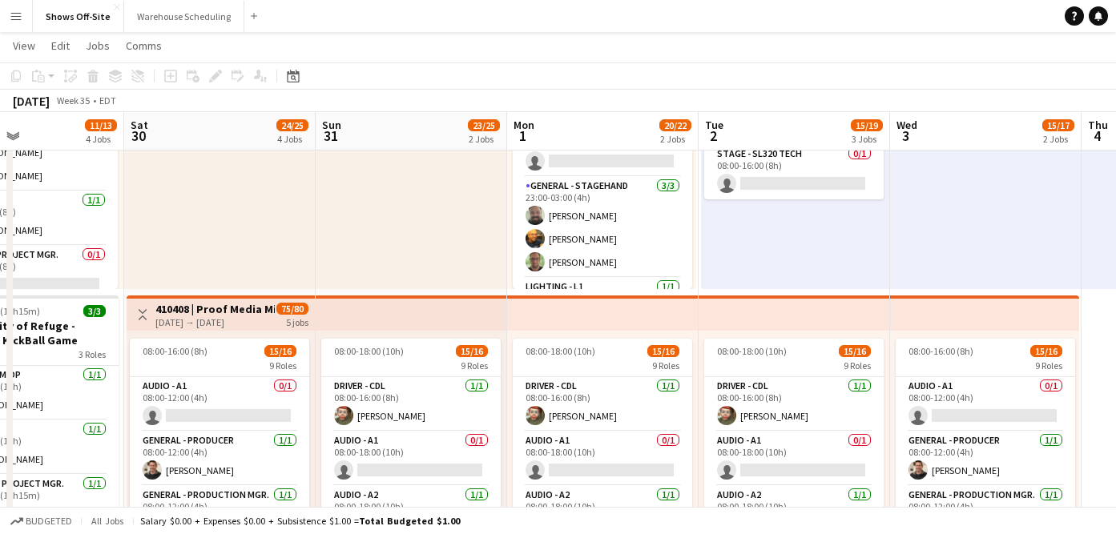
scroll to position [0, 582]
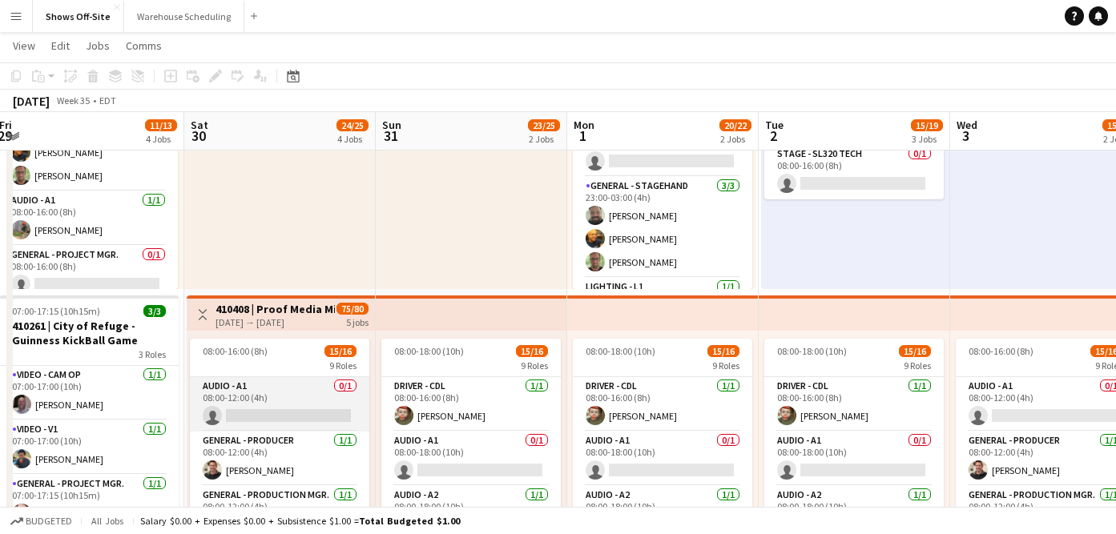
click at [270, 409] on app-card-role "Audio - A1 0/1 08:00-12:00 (4h) single-neutral-actions" at bounding box center [279, 404] width 179 height 54
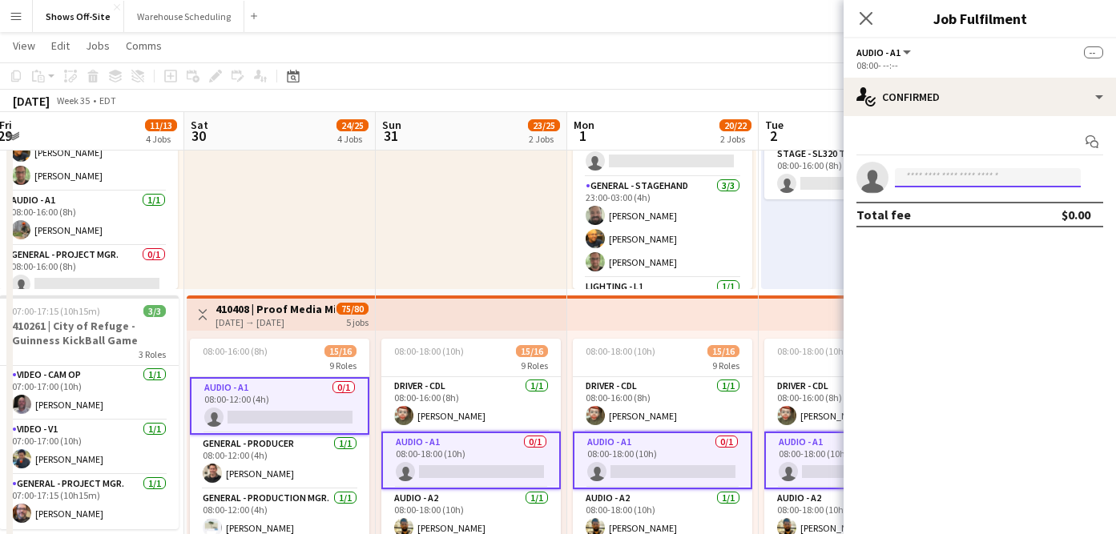
click at [972, 181] on input at bounding box center [988, 177] width 186 height 19
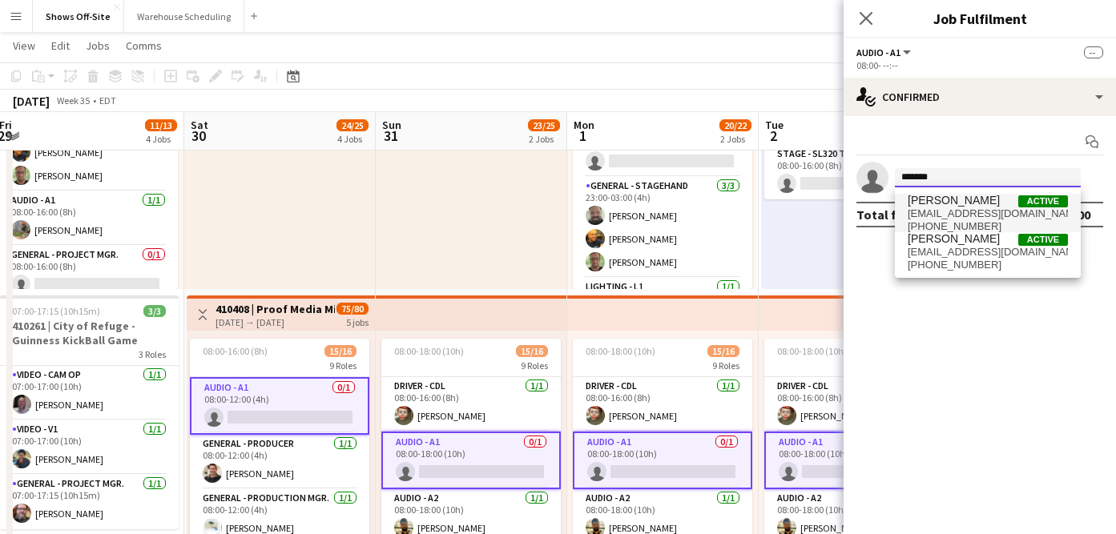
type input "*******"
click at [983, 214] on span "[EMAIL_ADDRESS][DOMAIN_NAME]" at bounding box center [988, 213] width 160 height 13
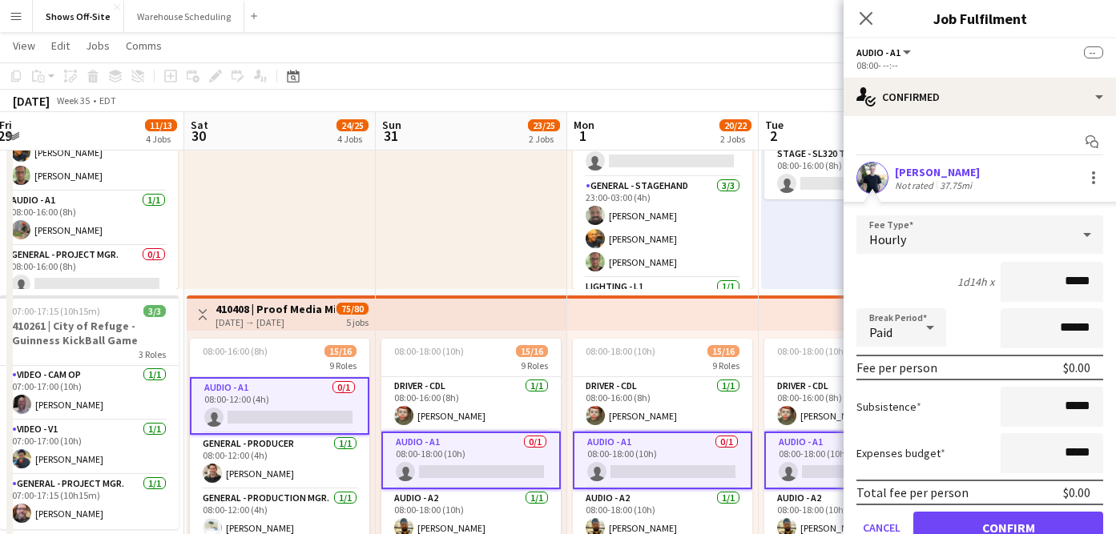
scroll to position [70, 0]
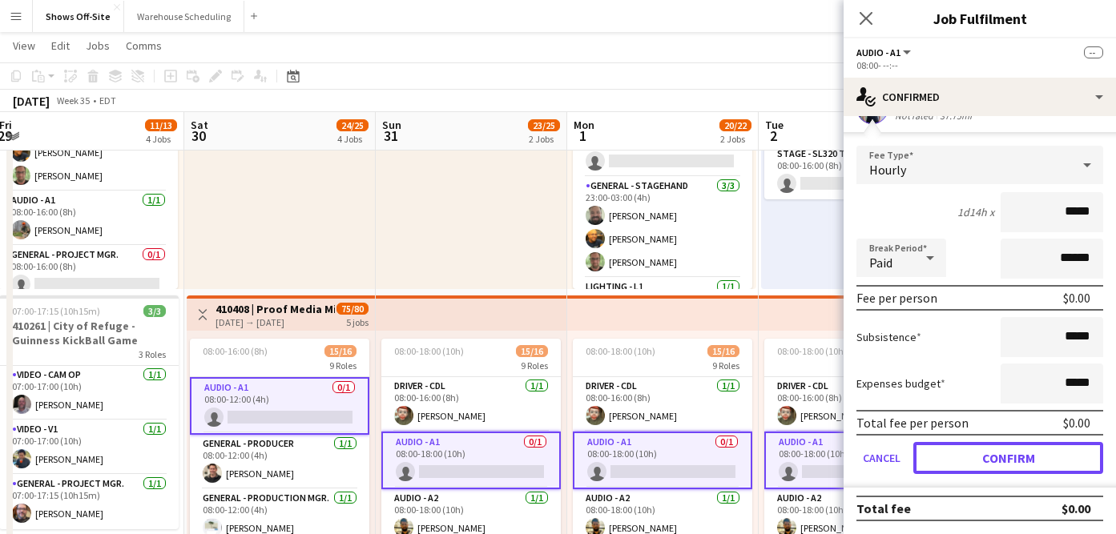
click at [1014, 453] on button "Confirm" at bounding box center [1008, 458] width 190 height 32
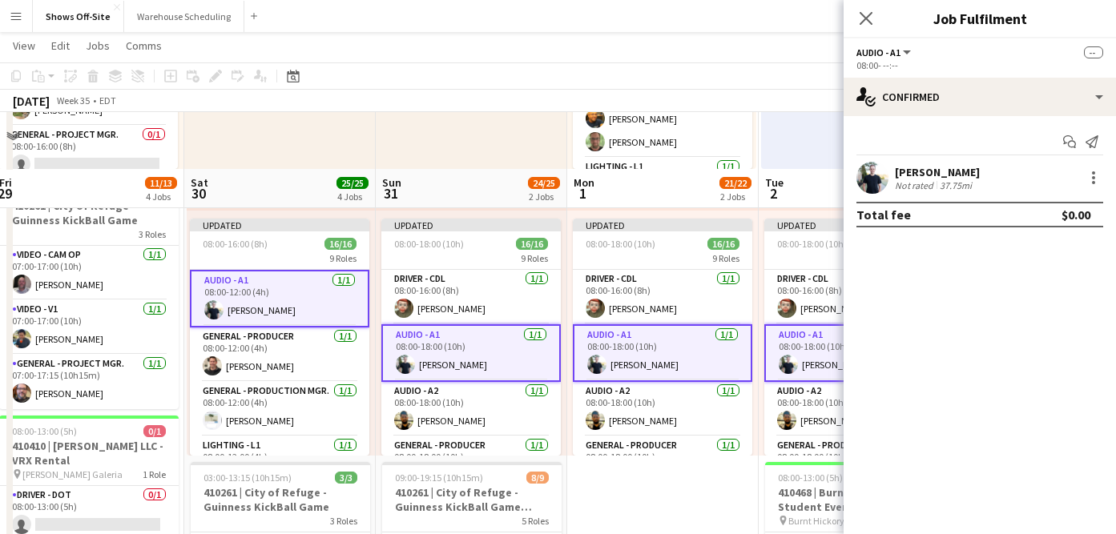
scroll to position [409, 0]
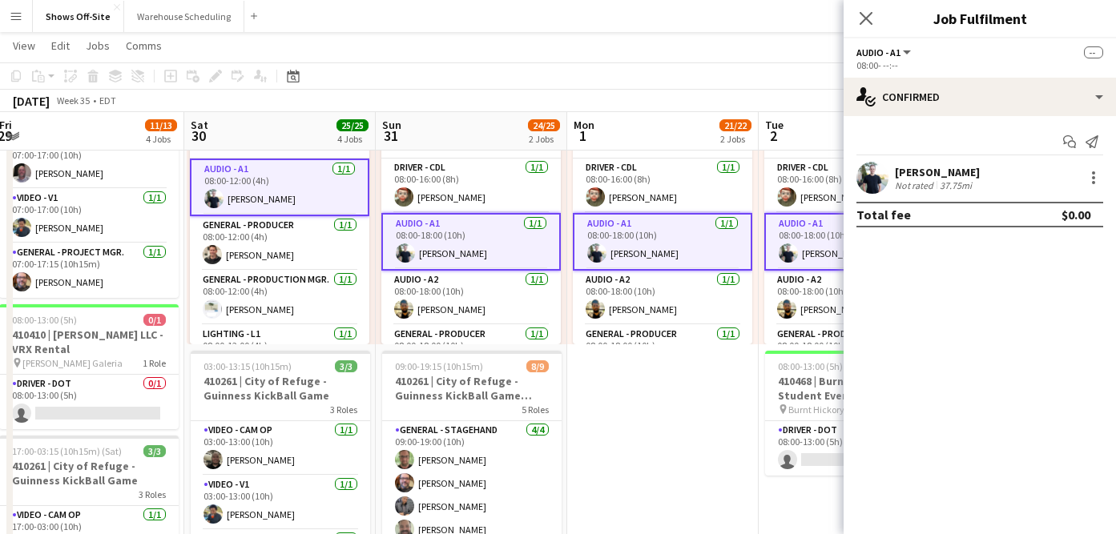
click at [854, 29] on div "Close pop-in" at bounding box center [865, 18] width 45 height 37
click at [856, 25] on app-icon "Close pop-in" at bounding box center [866, 18] width 23 height 23
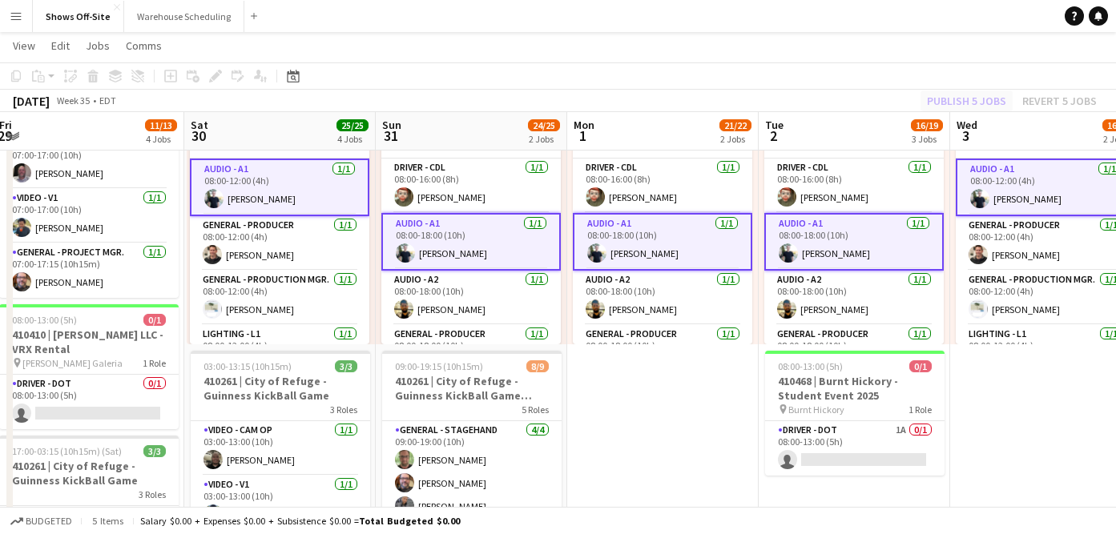
click at [967, 99] on div "Publish 5 jobs Revert 5 jobs" at bounding box center [1012, 101] width 208 height 21
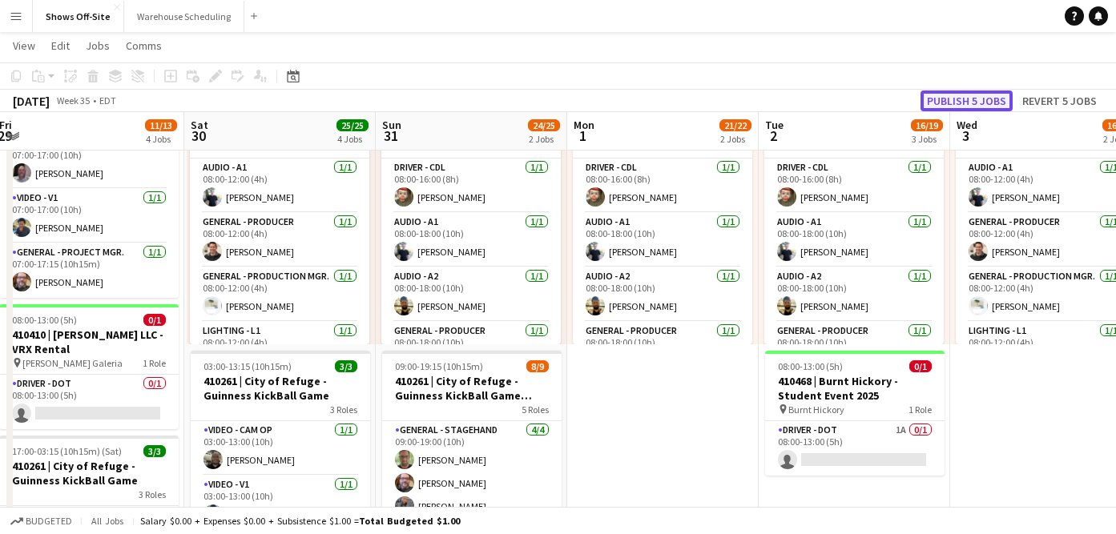
click at [966, 99] on button "Publish 5 jobs" at bounding box center [966, 101] width 92 height 21
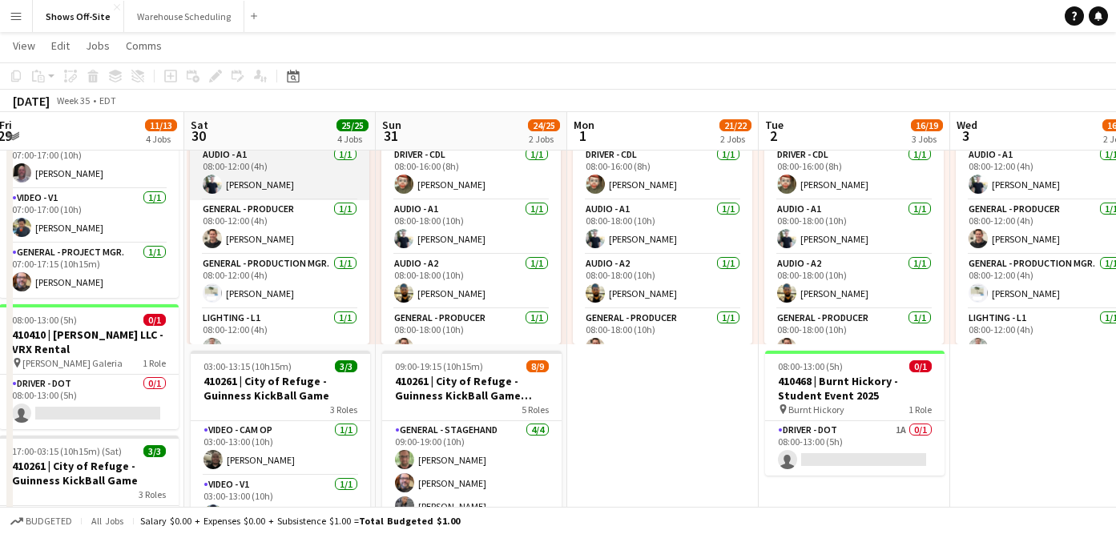
click at [272, 166] on app-card-role "Audio - A1 [DATE] 08:00-12:00 (4h) [PERSON_NAME]" at bounding box center [279, 173] width 179 height 54
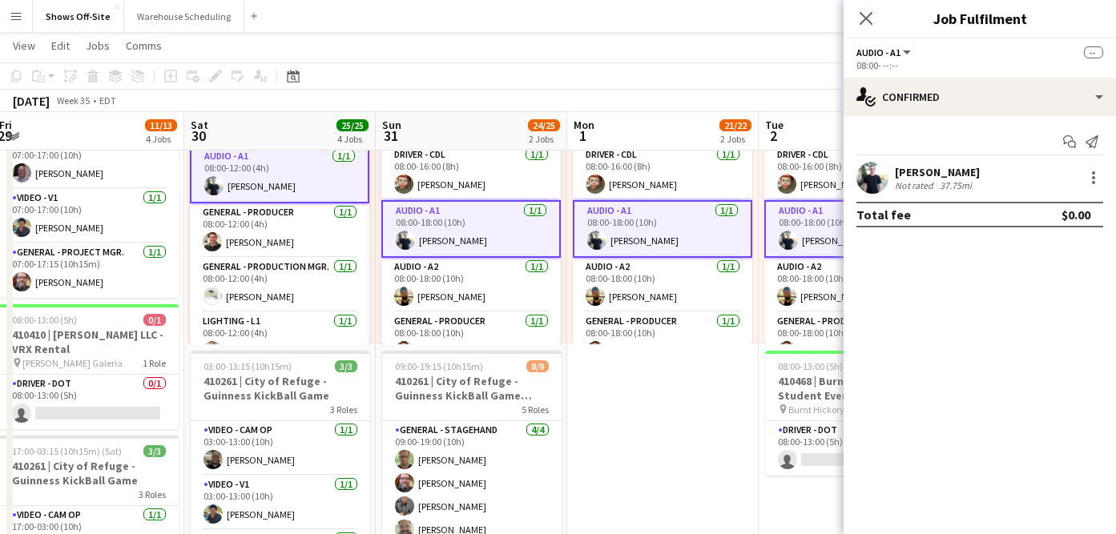
click at [870, 175] on app-user-avatar at bounding box center [872, 178] width 32 height 32
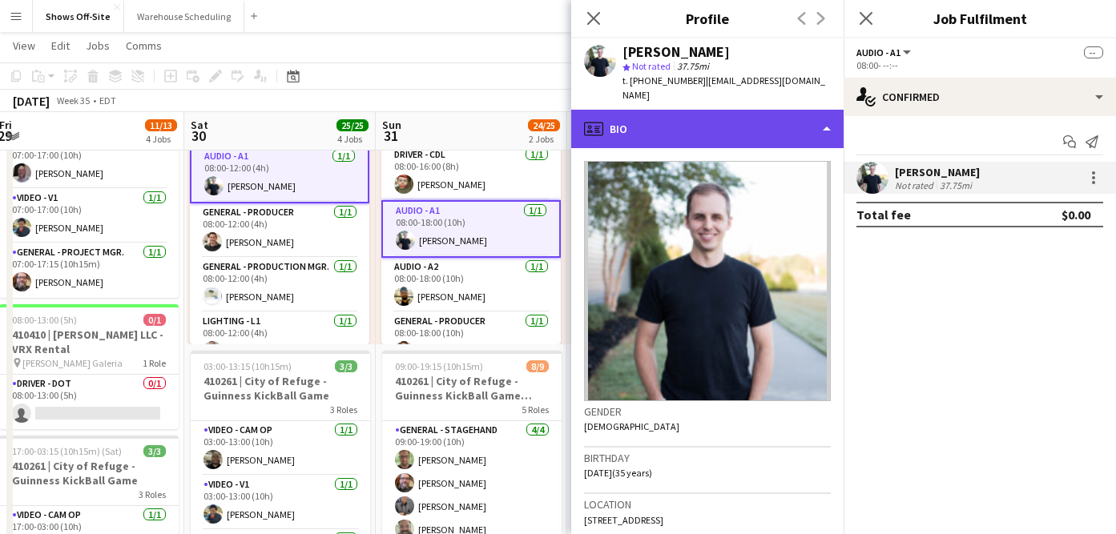
click at [702, 110] on div "profile Bio" at bounding box center [707, 129] width 272 height 38
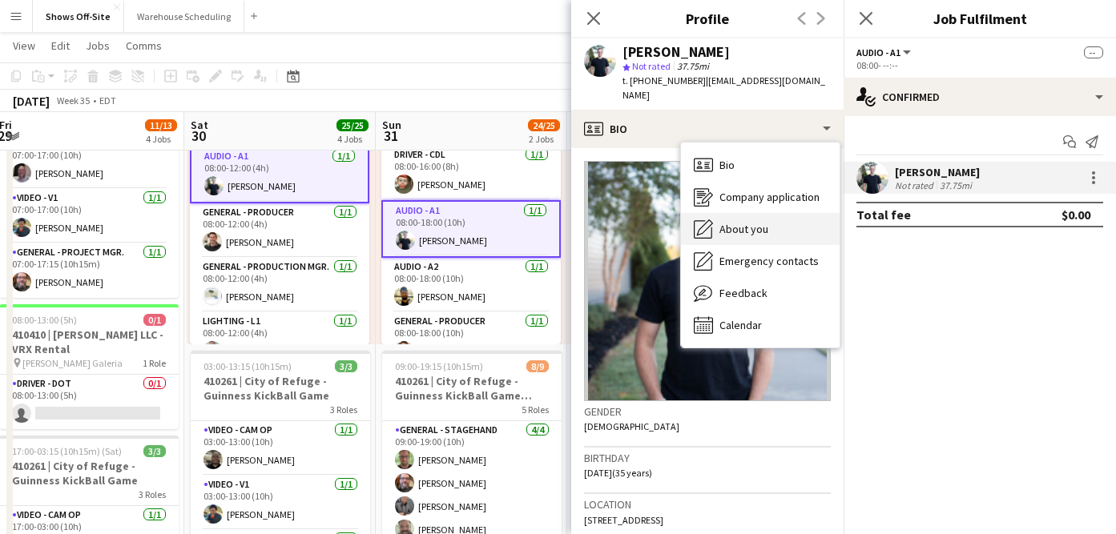
click at [733, 222] on span "About you" at bounding box center [743, 229] width 49 height 14
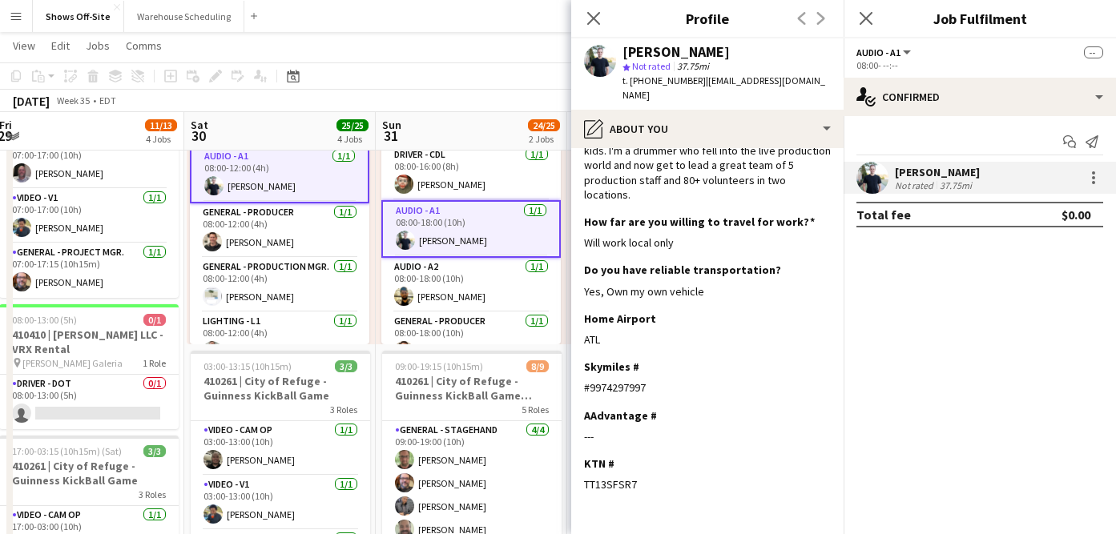
scroll to position [77, 0]
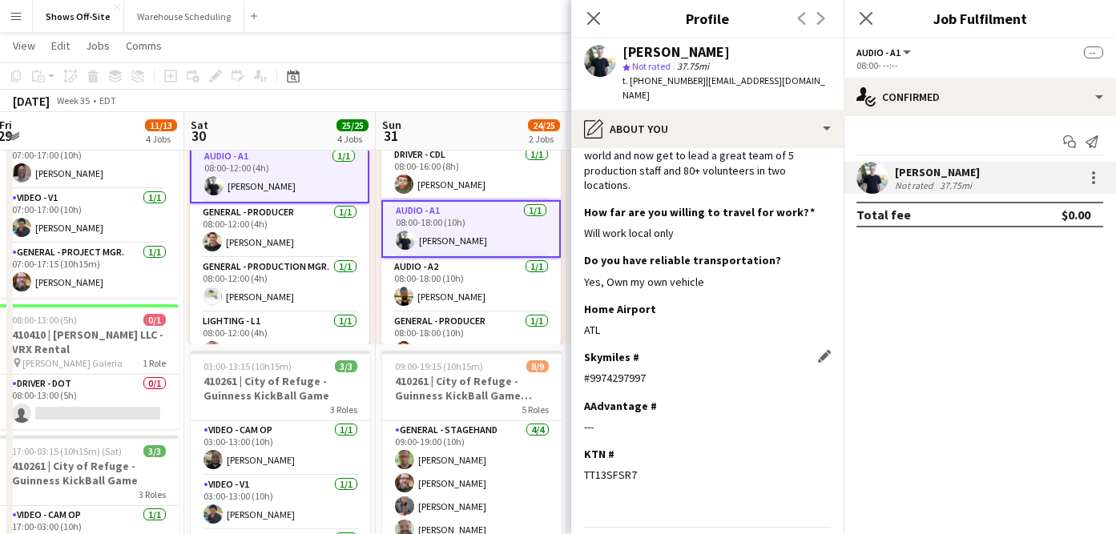
drag, startPoint x: 590, startPoint y: 348, endPoint x: 674, endPoint y: 348, distance: 83.3
click at [675, 371] on div "#9974297997" at bounding box center [707, 378] width 247 height 14
copy div "9974297997"
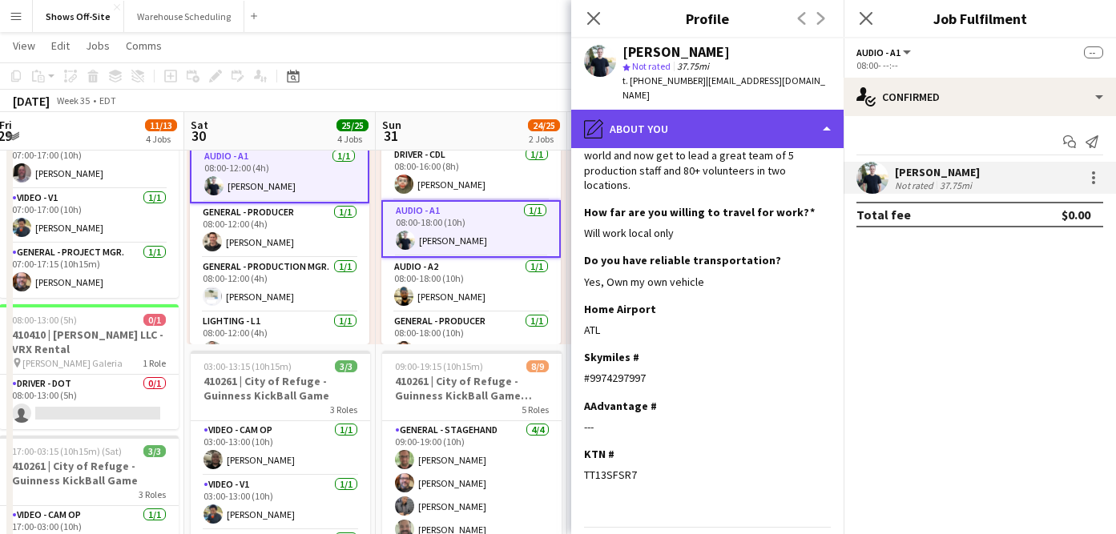
click at [712, 123] on div "pencil4 About you" at bounding box center [707, 129] width 272 height 38
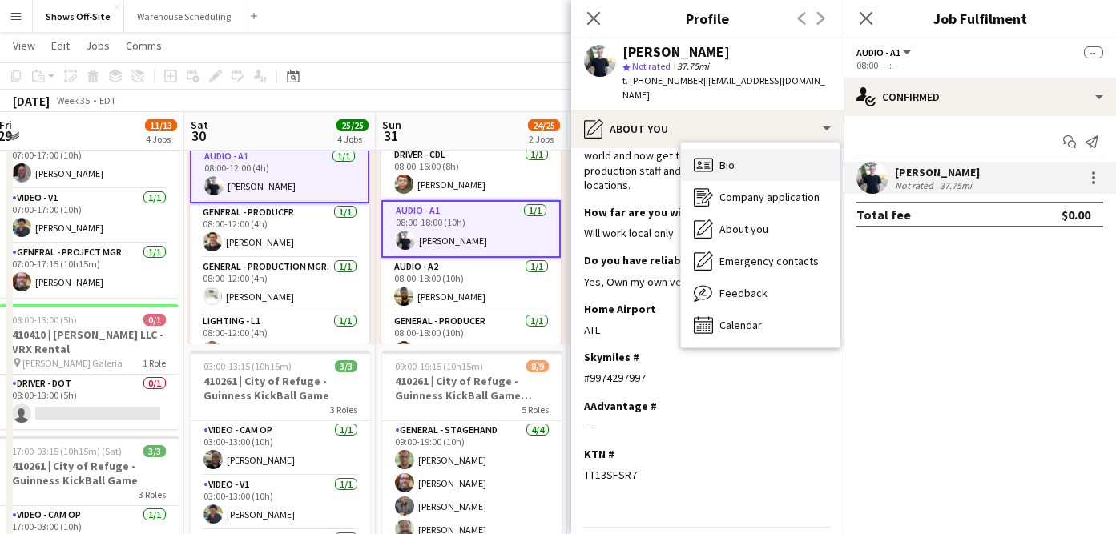
click at [747, 150] on div "Bio Bio" at bounding box center [760, 165] width 159 height 32
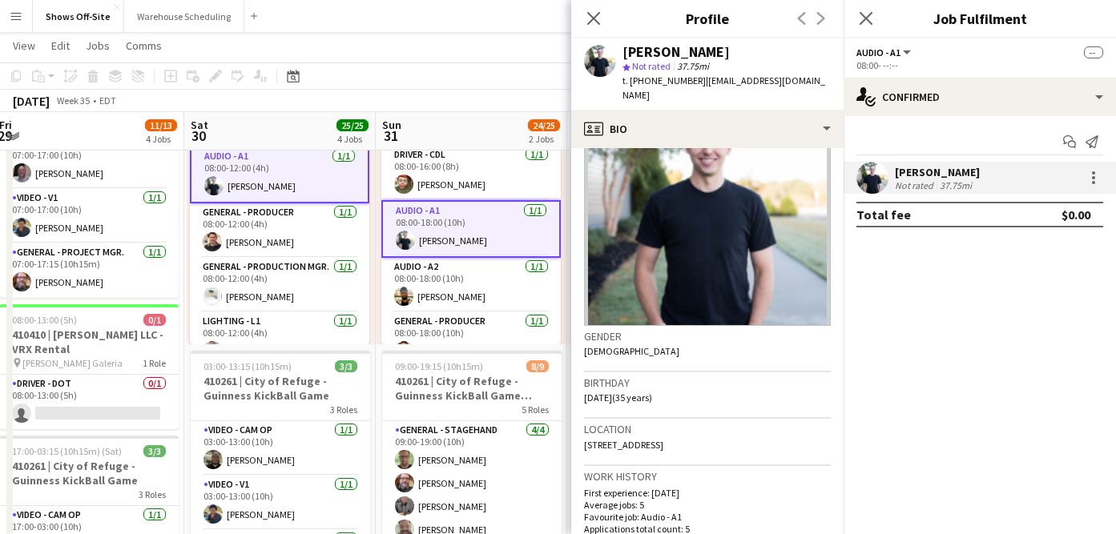
scroll to position [83, 0]
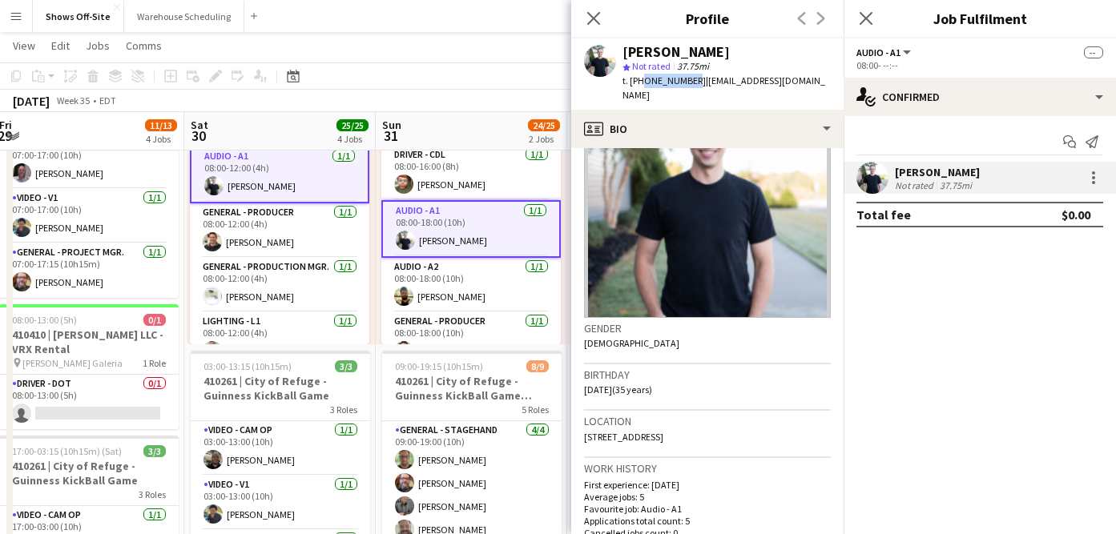
drag, startPoint x: 639, startPoint y: 79, endPoint x: 686, endPoint y: 78, distance: 46.5
click at [686, 78] on span "t. [PHONE_NUMBER]" at bounding box center [663, 80] width 83 height 12
copy span "3614424449"
